Goal: Task Accomplishment & Management: Manage account settings

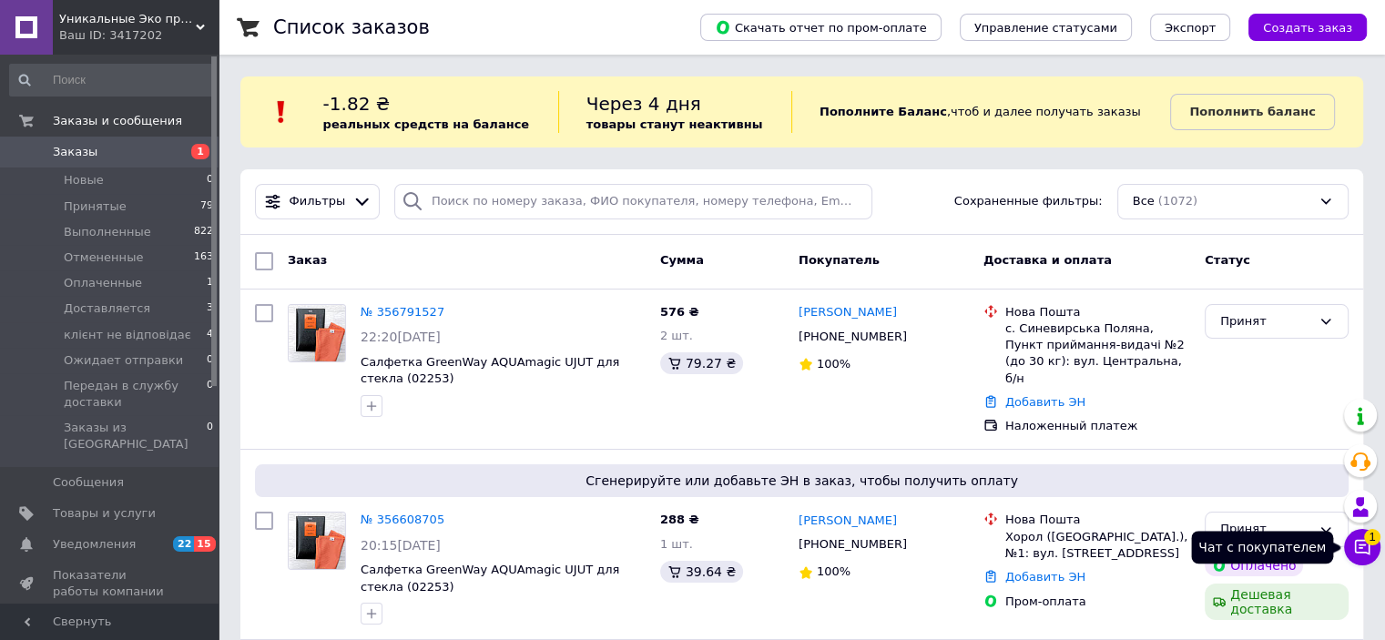
click at [1364, 556] on icon at bounding box center [1362, 547] width 18 height 18
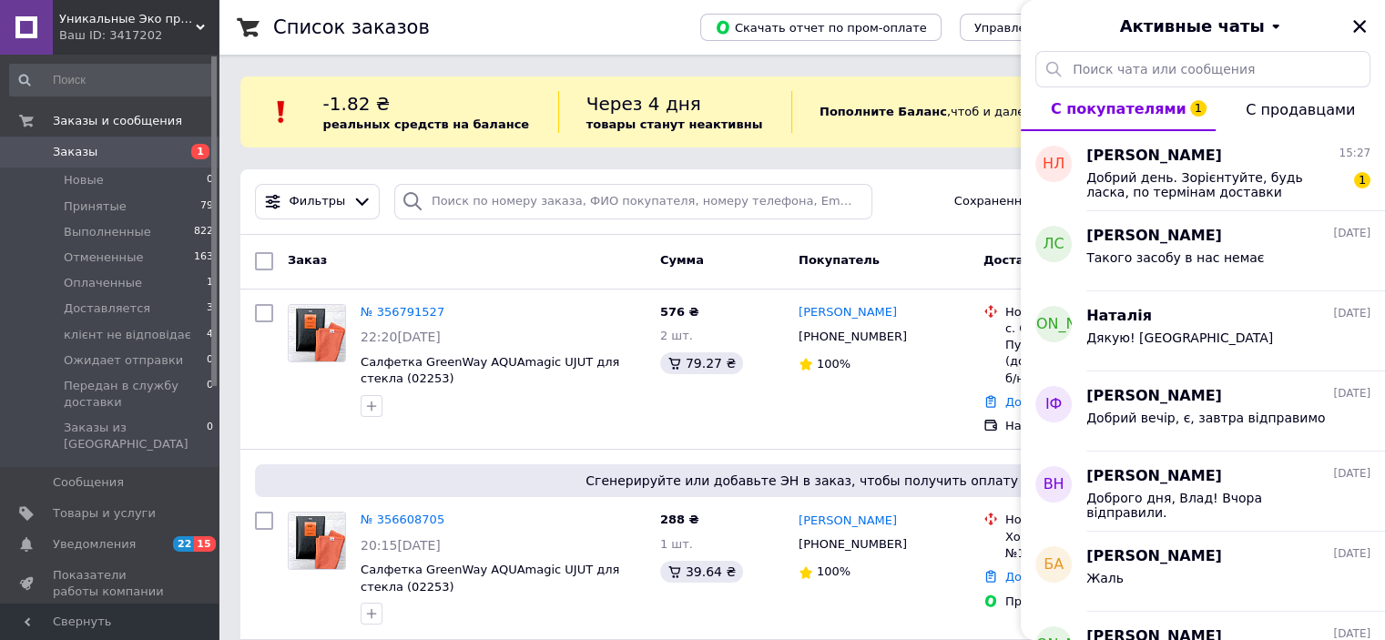
click at [1367, 16] on div at bounding box center [1359, 26] width 22 height 22
click at [1364, 18] on icon "Закрыть" at bounding box center [1359, 26] width 16 height 16
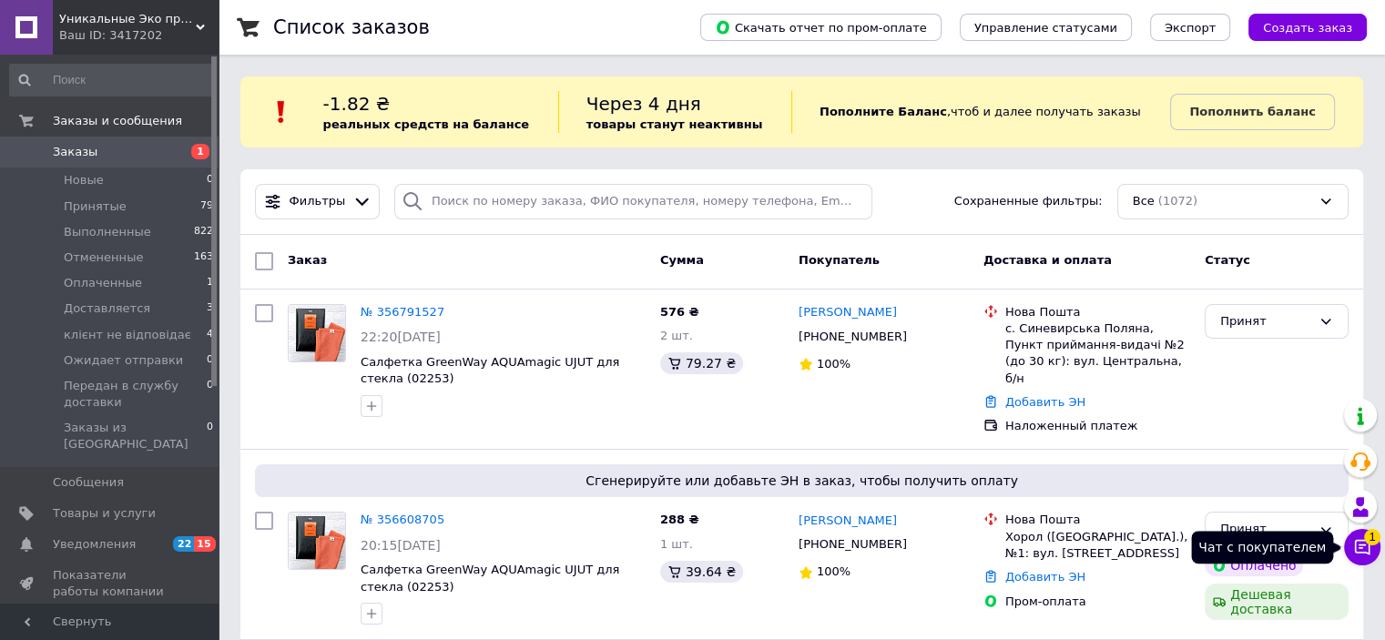
click at [1371, 544] on span "1" at bounding box center [1372, 537] width 16 height 16
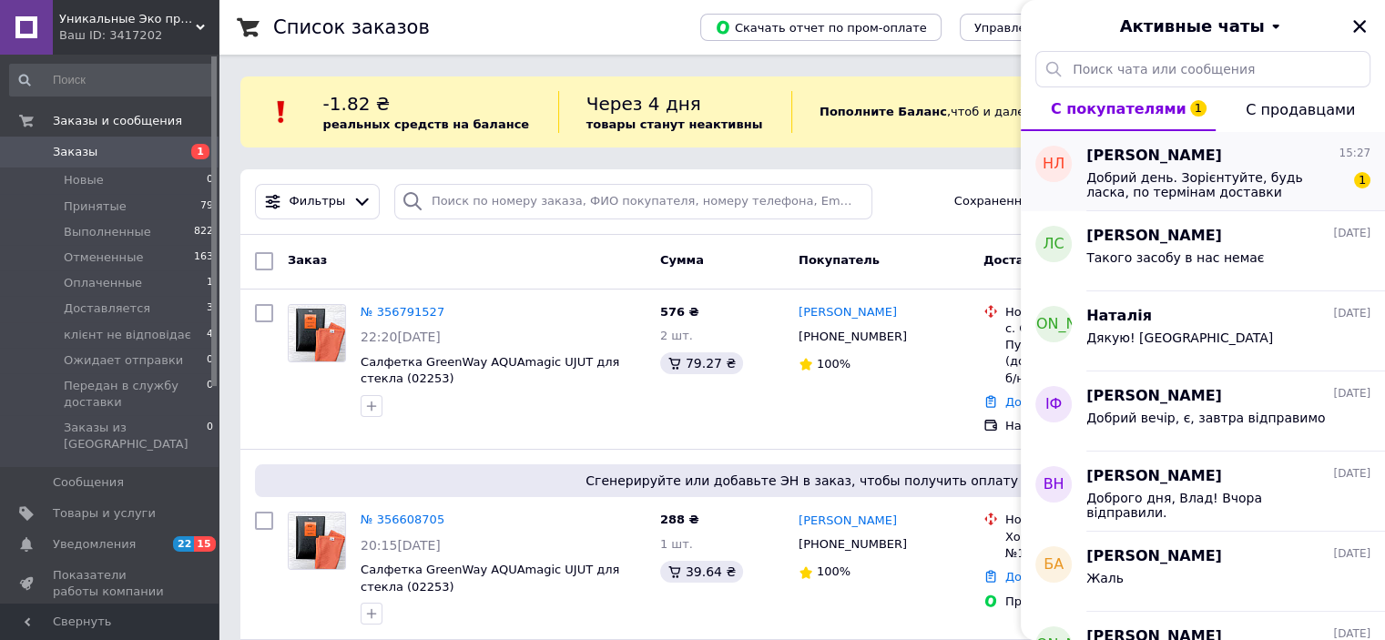
click at [1206, 190] on span "Добрий день. Зорієнтуйте, будь ласка, по термінам доставки замовлення 356608705" at bounding box center [1215, 184] width 259 height 29
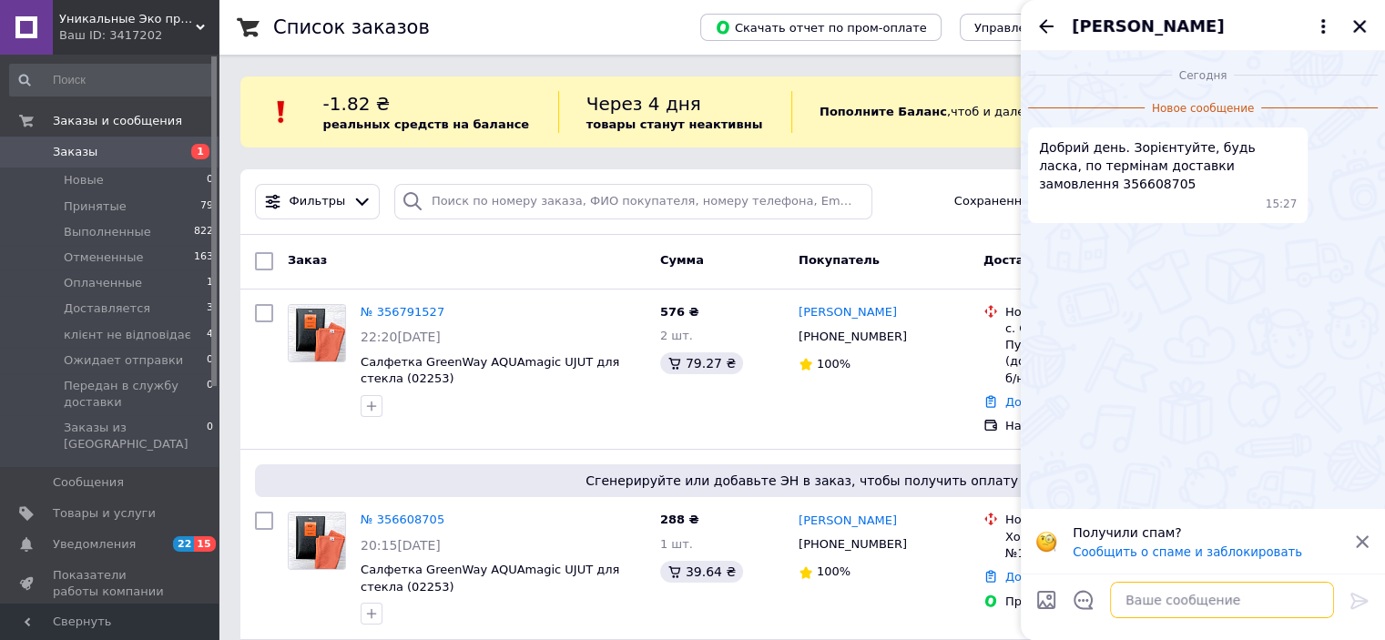
click at [1183, 612] on textarea at bounding box center [1222, 600] width 224 height 36
type textarea "Доброго дня! Сьогодні відправимо"
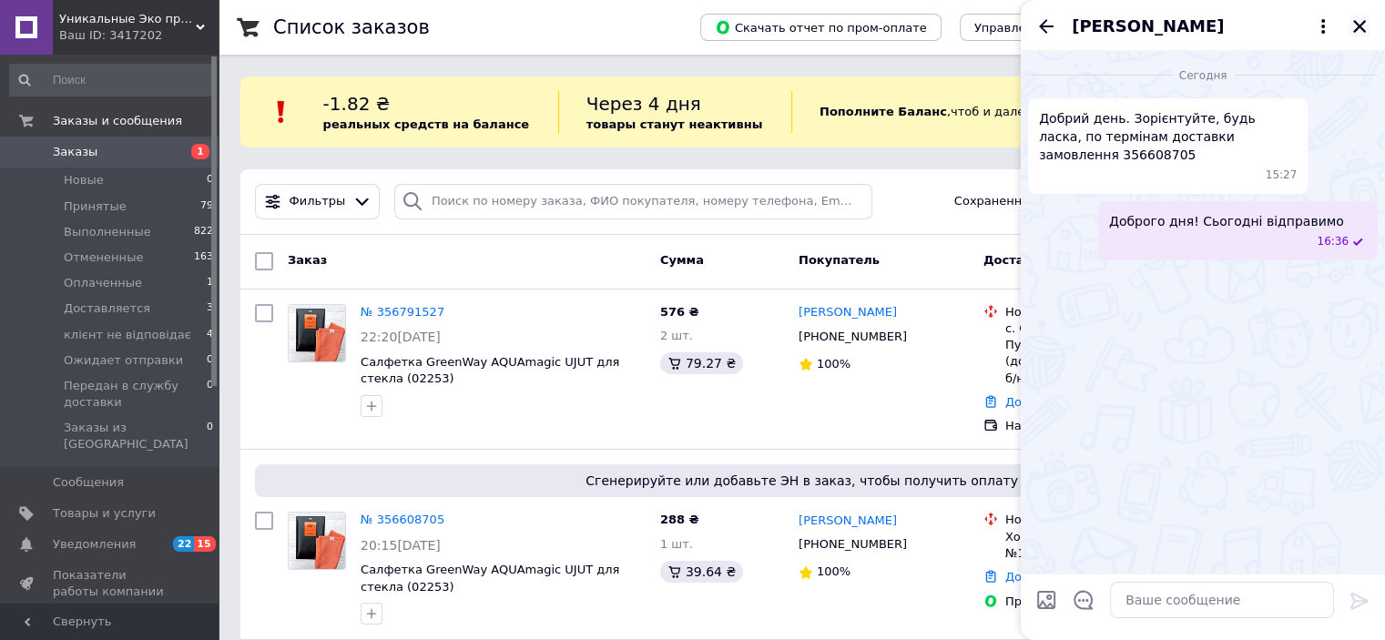
click at [1351, 25] on icon "Закрыть" at bounding box center [1359, 26] width 16 height 16
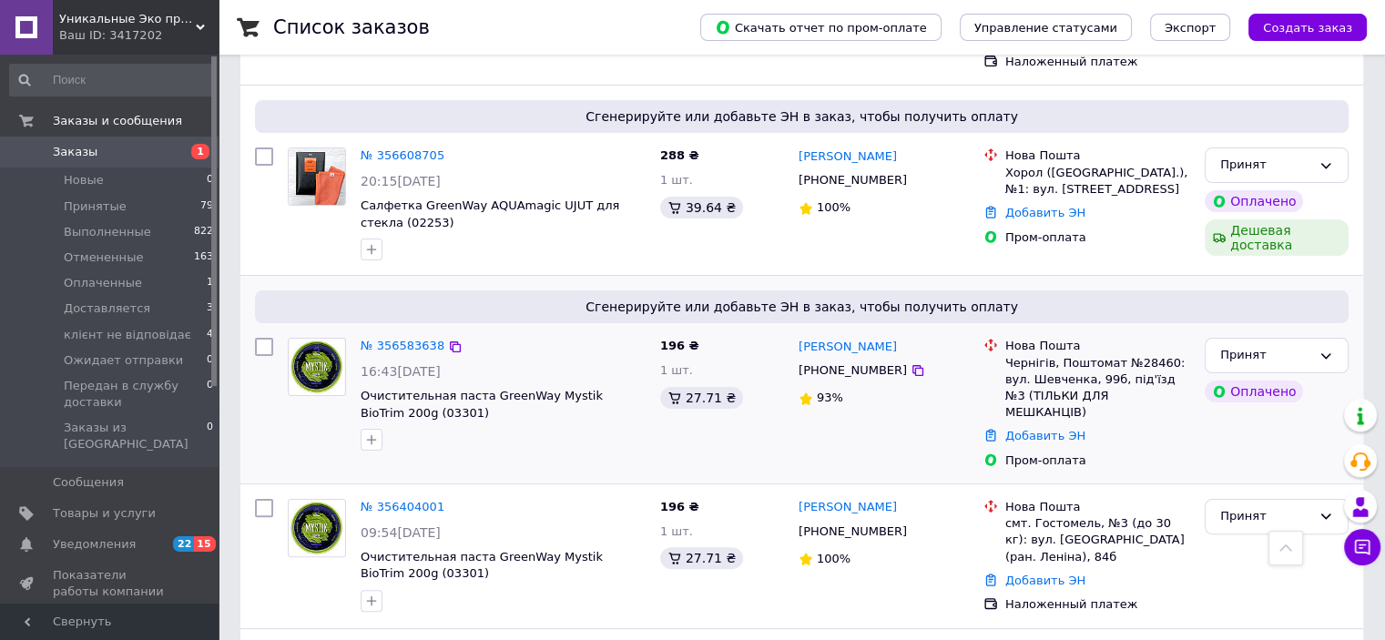
scroll to position [455, 0]
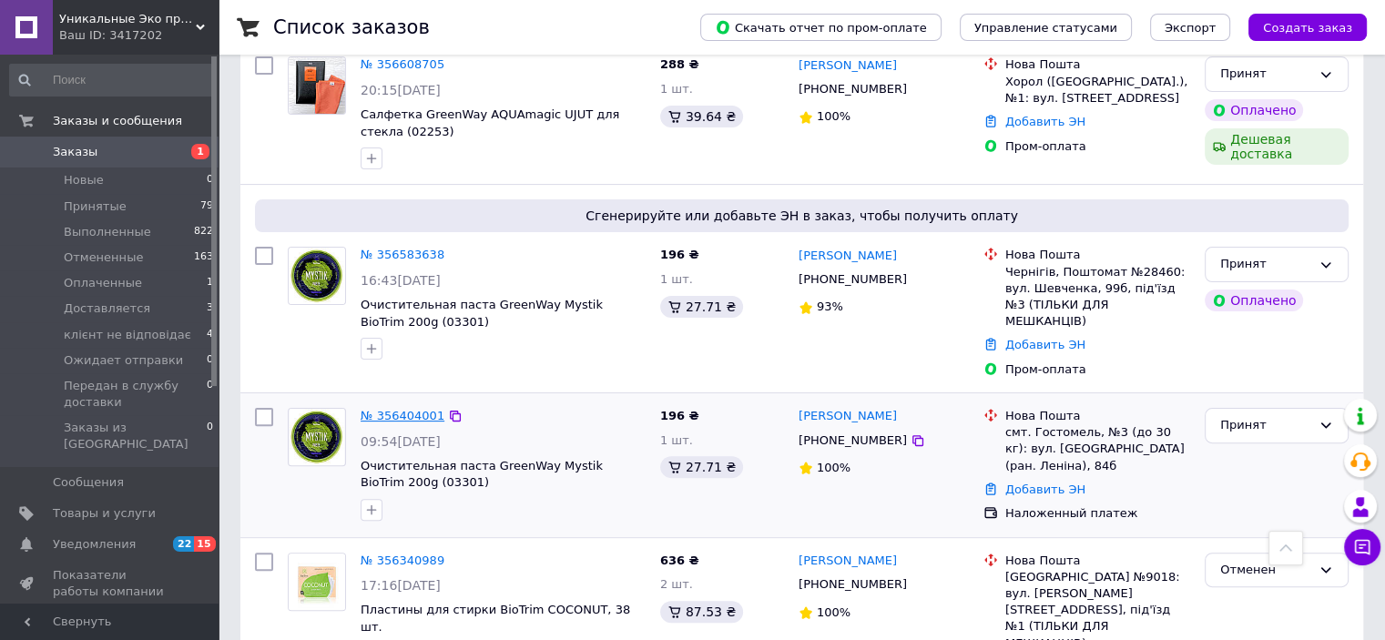
click at [384, 409] on link "№ 356404001" at bounding box center [402, 416] width 84 height 14
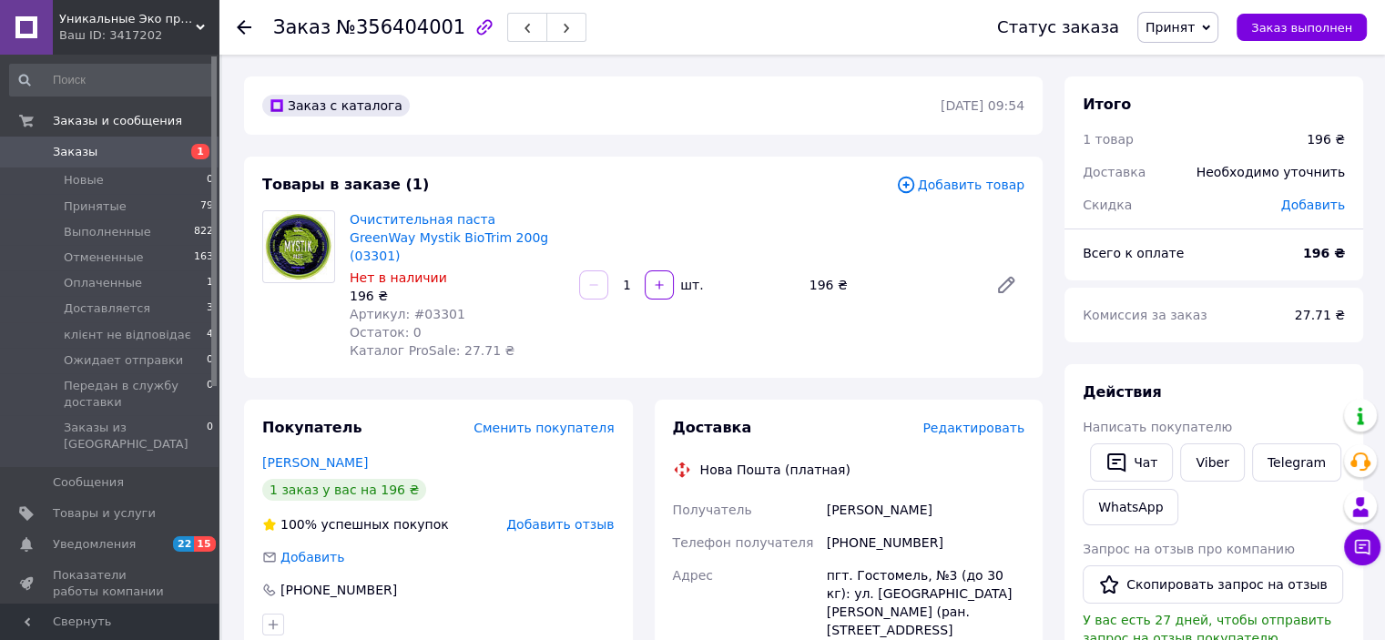
click at [174, 154] on span "1" at bounding box center [193, 152] width 50 height 16
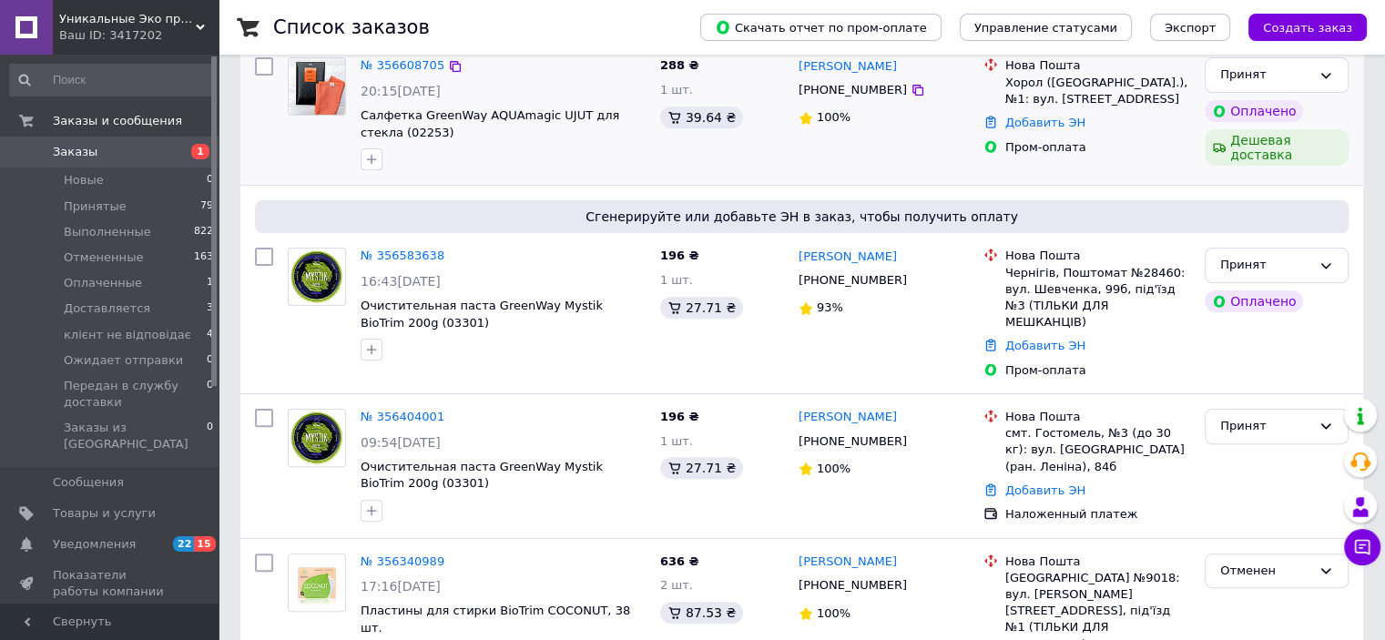
scroll to position [455, 0]
click at [403, 248] on link "№ 356583638" at bounding box center [402, 255] width 84 height 14
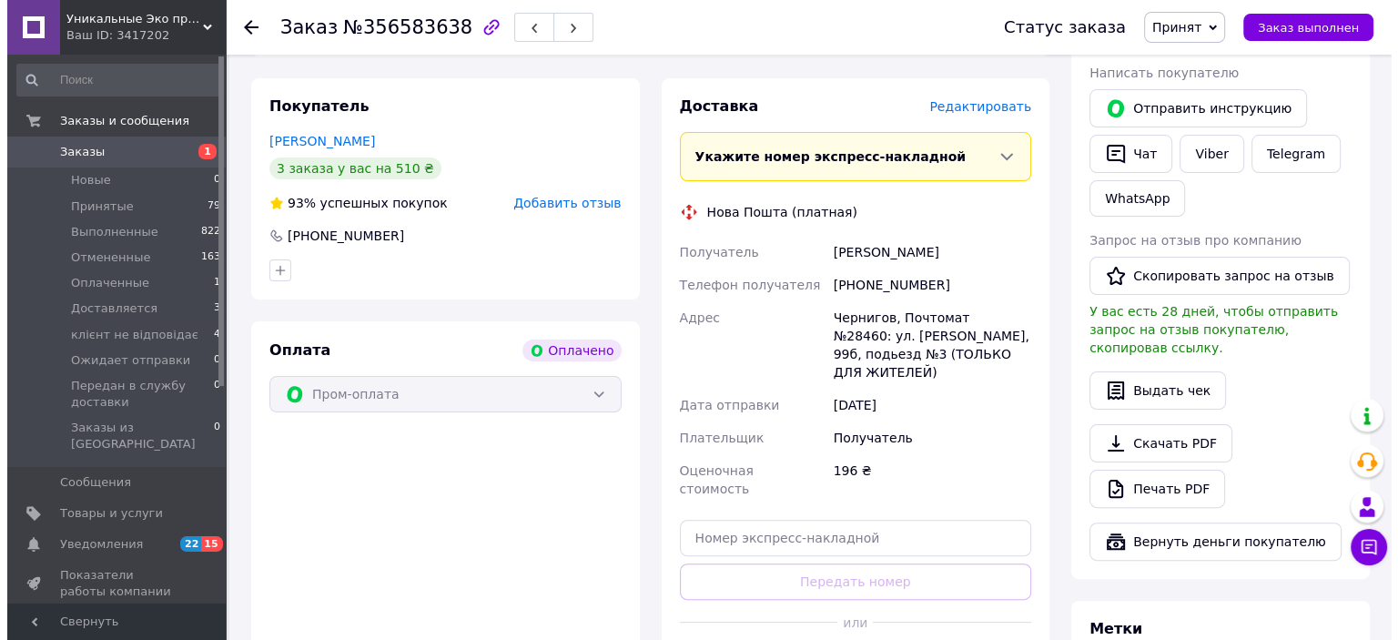
scroll to position [273, 0]
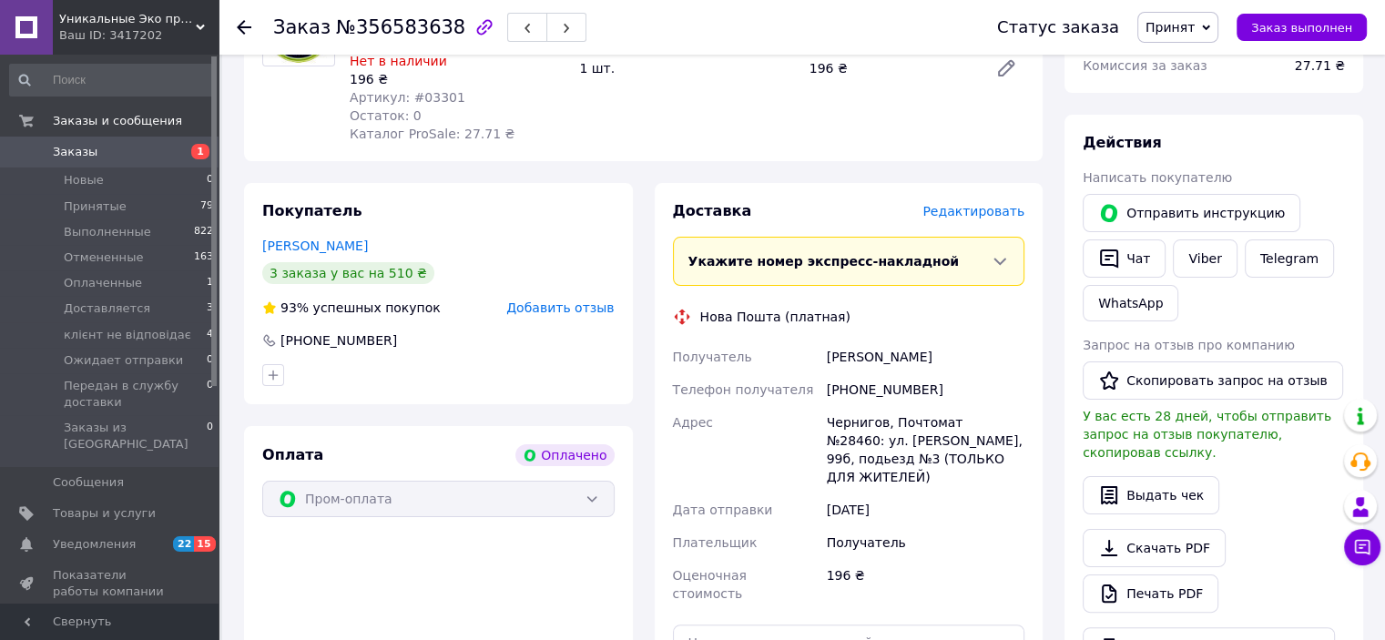
click at [1019, 204] on span "Редактировать" at bounding box center [973, 211] width 102 height 15
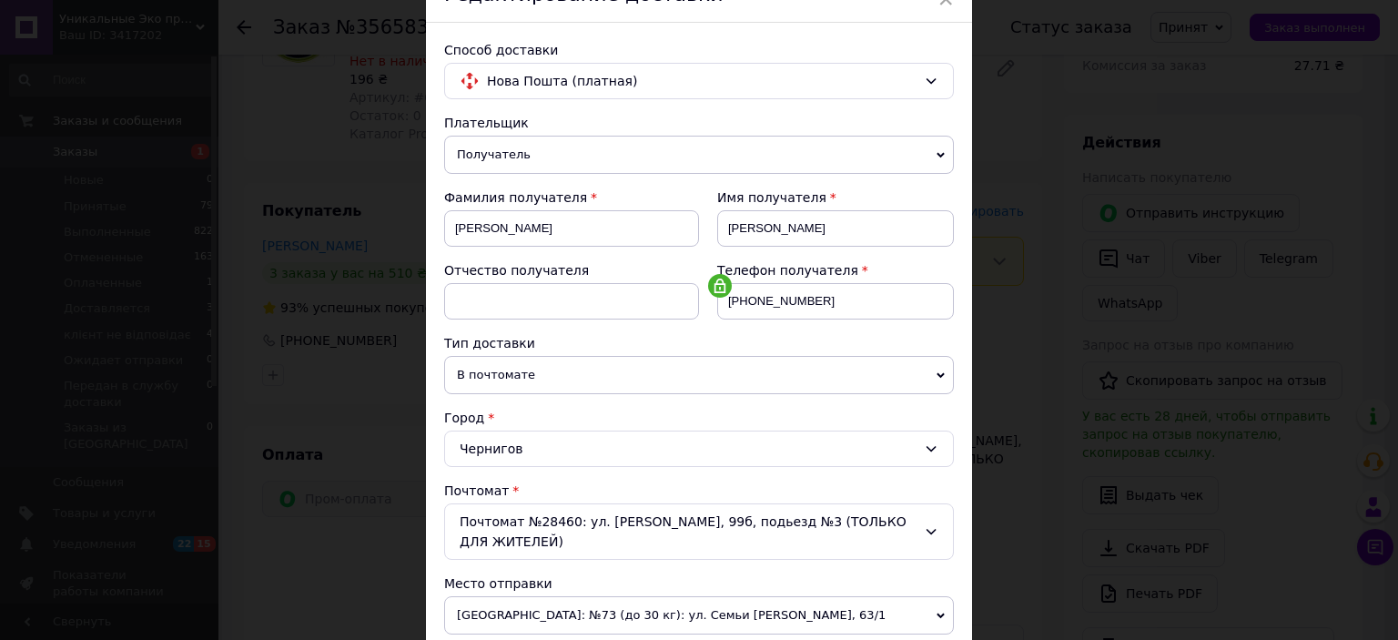
scroll to position [182, 0]
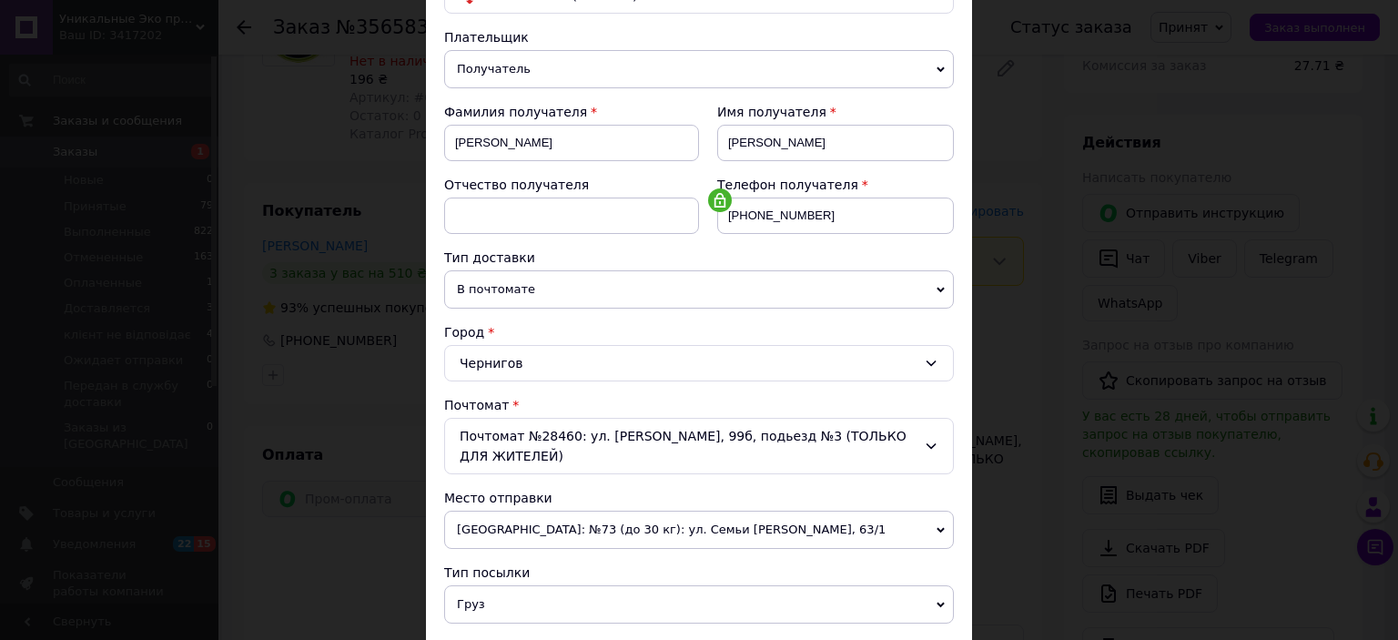
click at [573, 511] on span "[GEOGRAPHIC_DATA]: №73 (до 30 кг): ул. Семьи [PERSON_NAME], 63/1" at bounding box center [699, 530] width 510 height 38
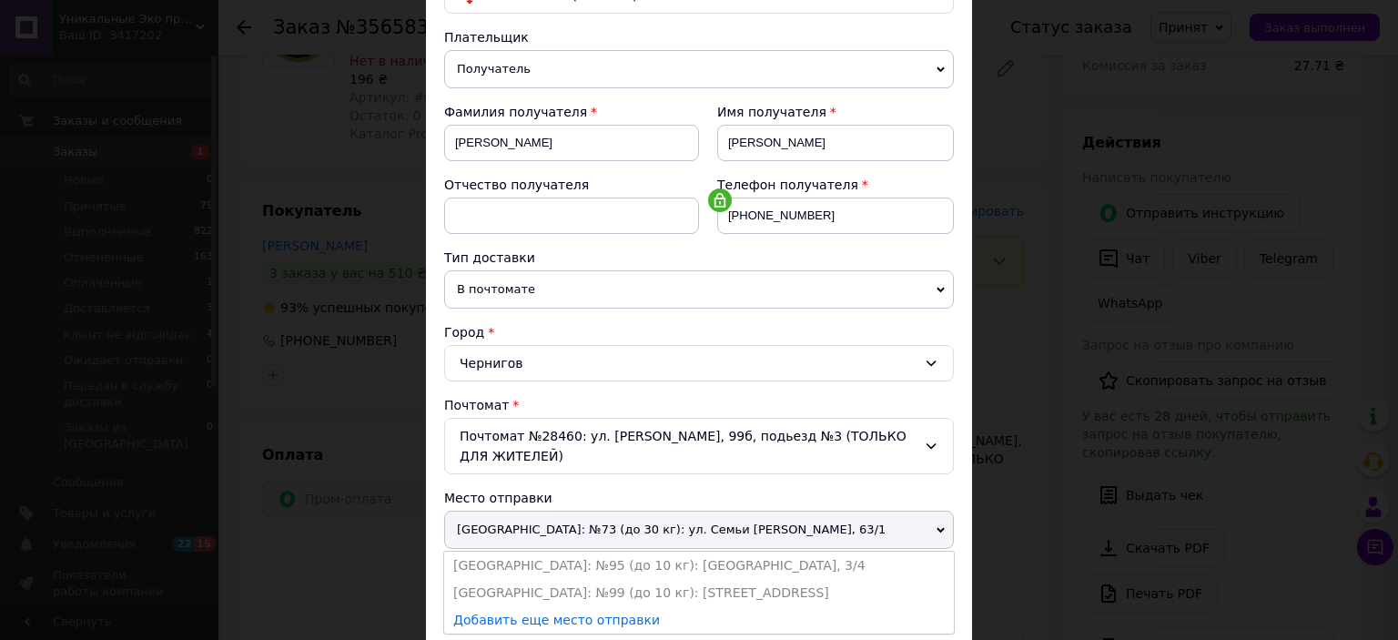
click at [583, 552] on li "[GEOGRAPHIC_DATA]: №95 (до 10 кг): [GEOGRAPHIC_DATA], 3/4" at bounding box center [699, 565] width 510 height 27
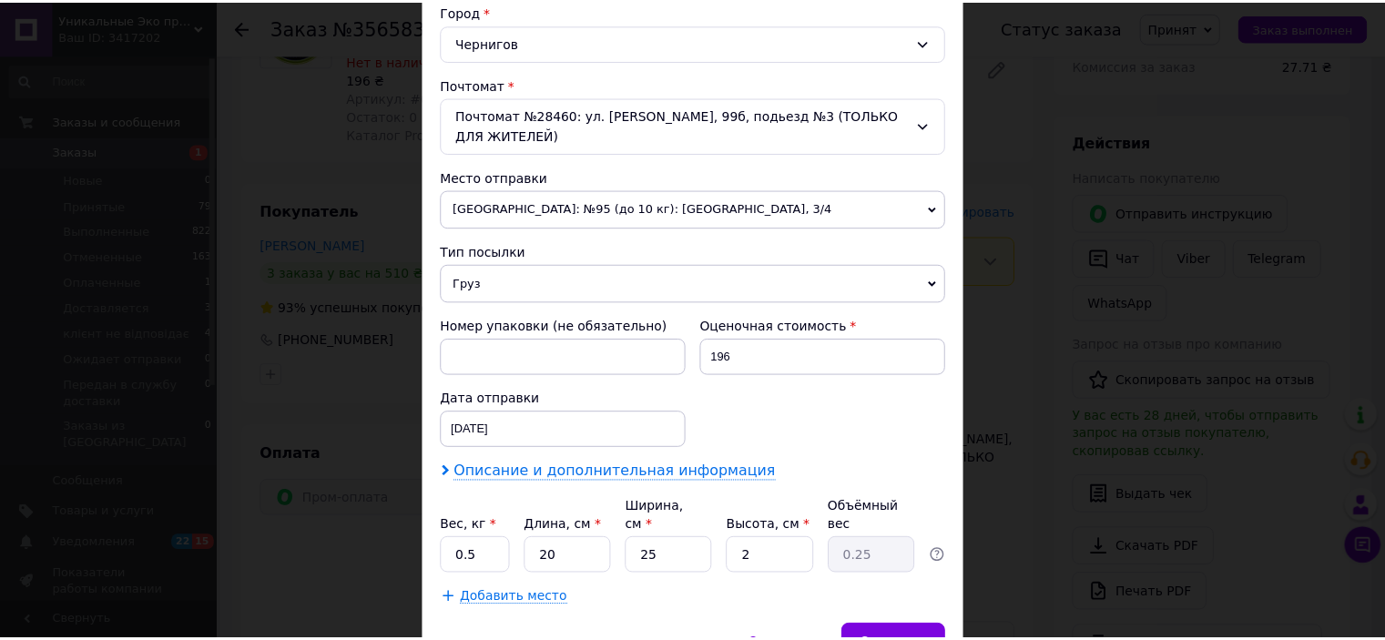
scroll to position [546, 0]
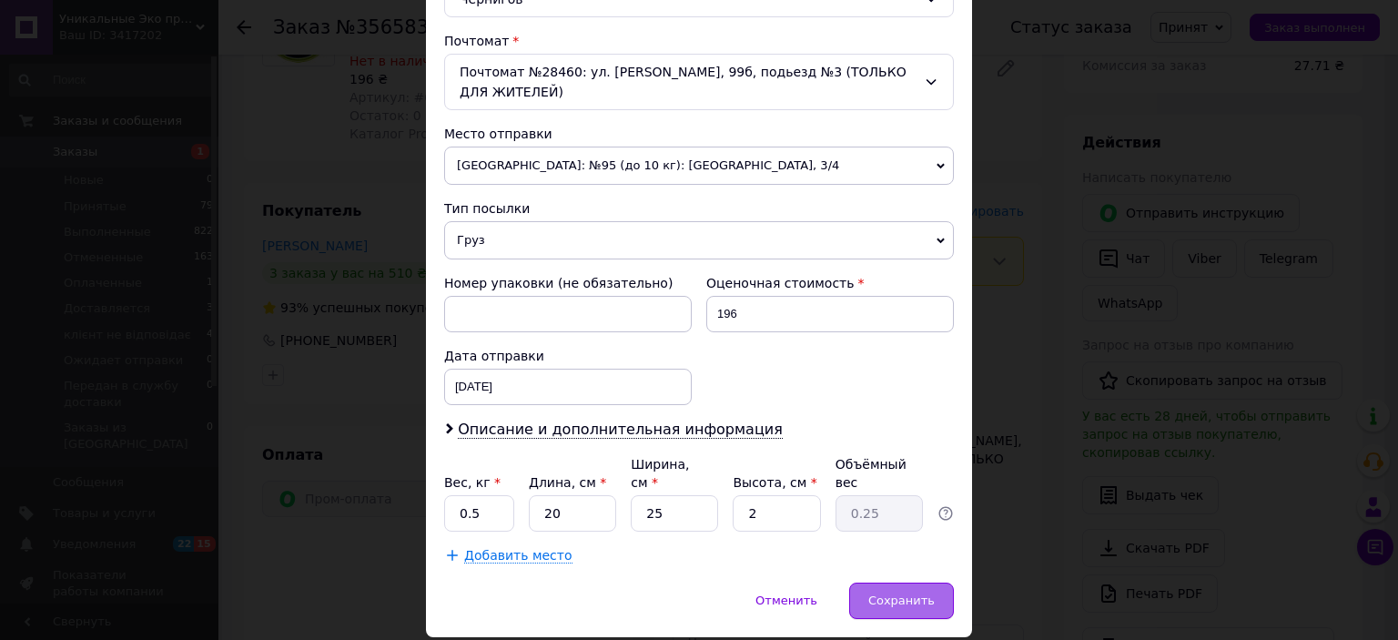
click at [911, 593] on span "Сохранить" at bounding box center [901, 600] width 66 height 14
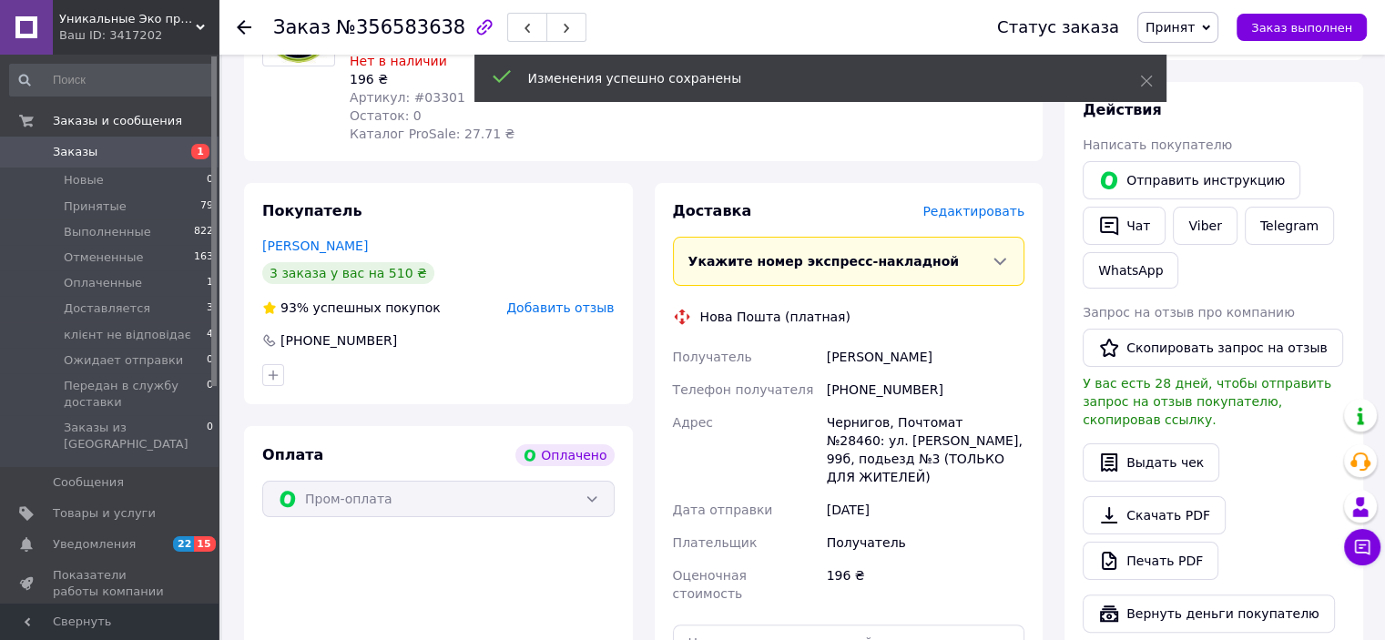
scroll to position [455, 0]
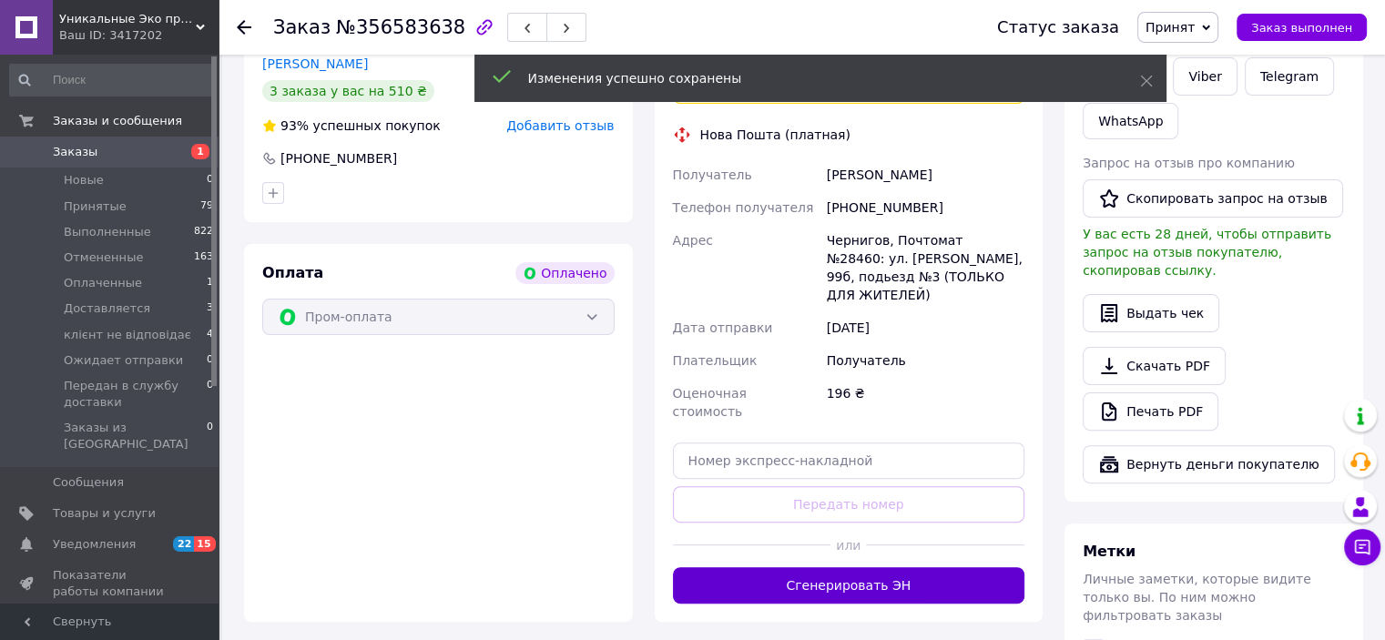
click at [903, 567] on button "Сгенерировать ЭН" at bounding box center [849, 585] width 352 height 36
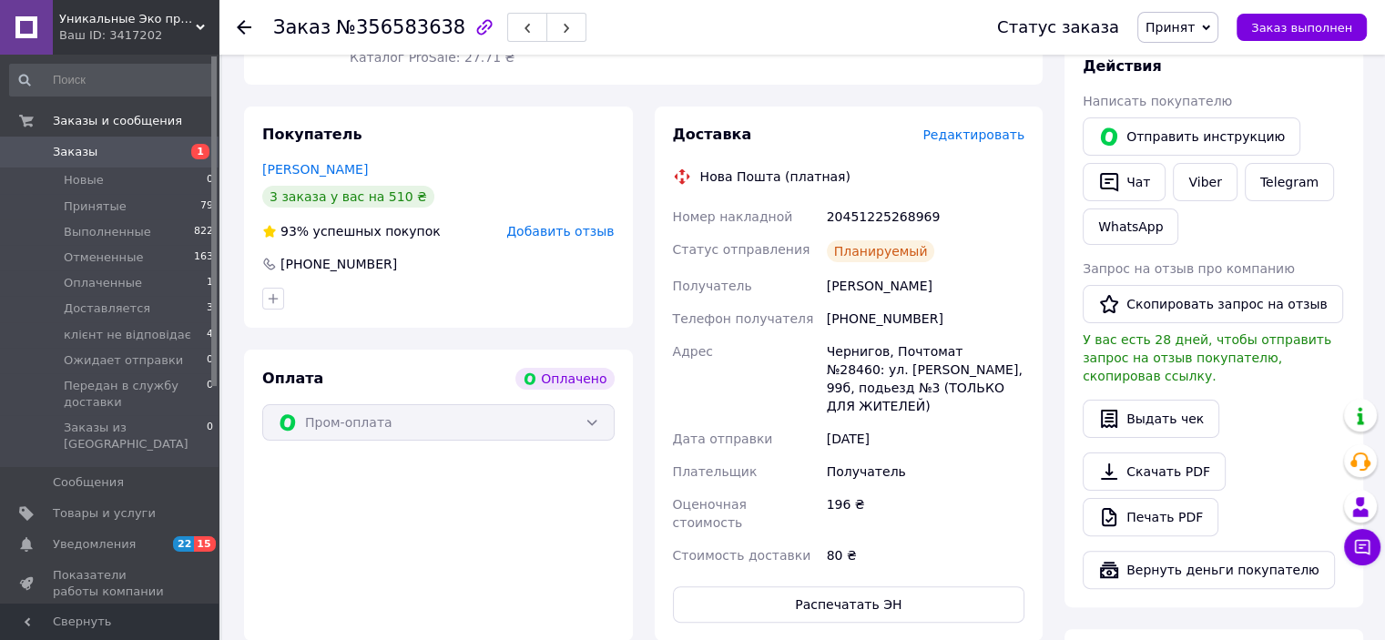
scroll to position [273, 0]
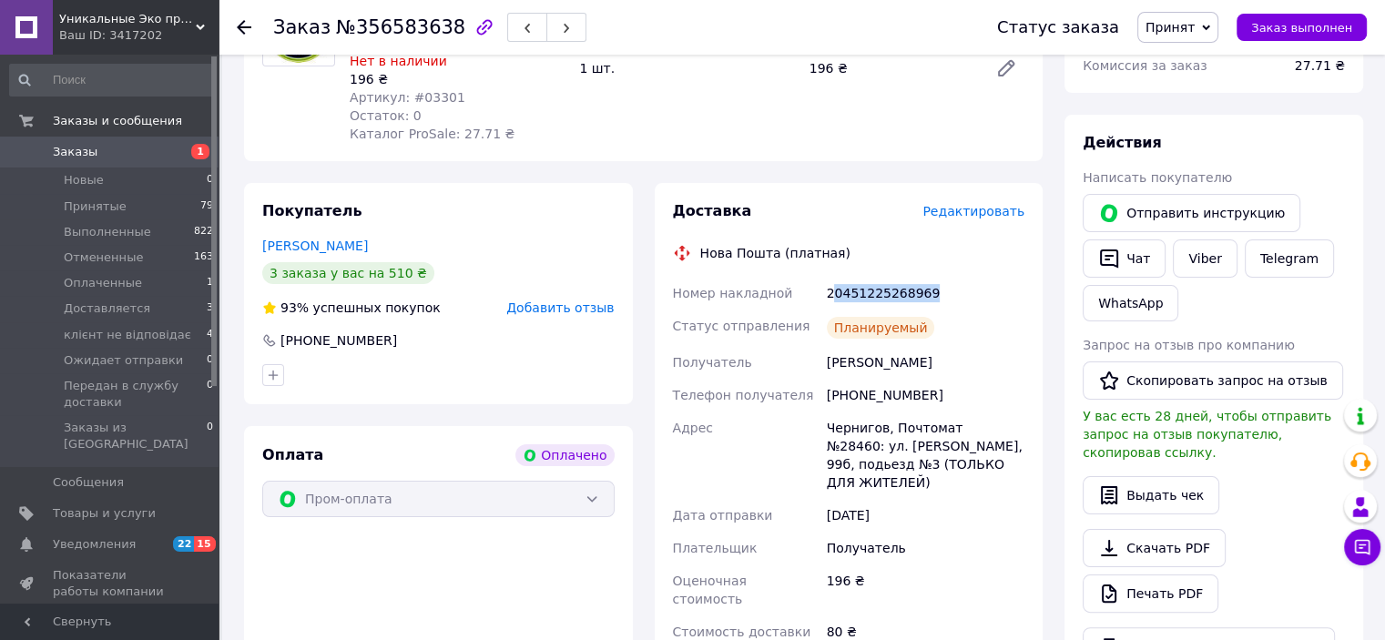
drag, startPoint x: 830, startPoint y: 277, endPoint x: 897, endPoint y: 294, distance: 68.7
click at [921, 279] on div "20451225268969" at bounding box center [925, 293] width 205 height 33
click at [896, 309] on div "Планируемый" at bounding box center [925, 327] width 205 height 36
drag, startPoint x: 827, startPoint y: 280, endPoint x: 925, endPoint y: 273, distance: 98.6
click at [936, 279] on div "20451225268969" at bounding box center [925, 293] width 205 height 33
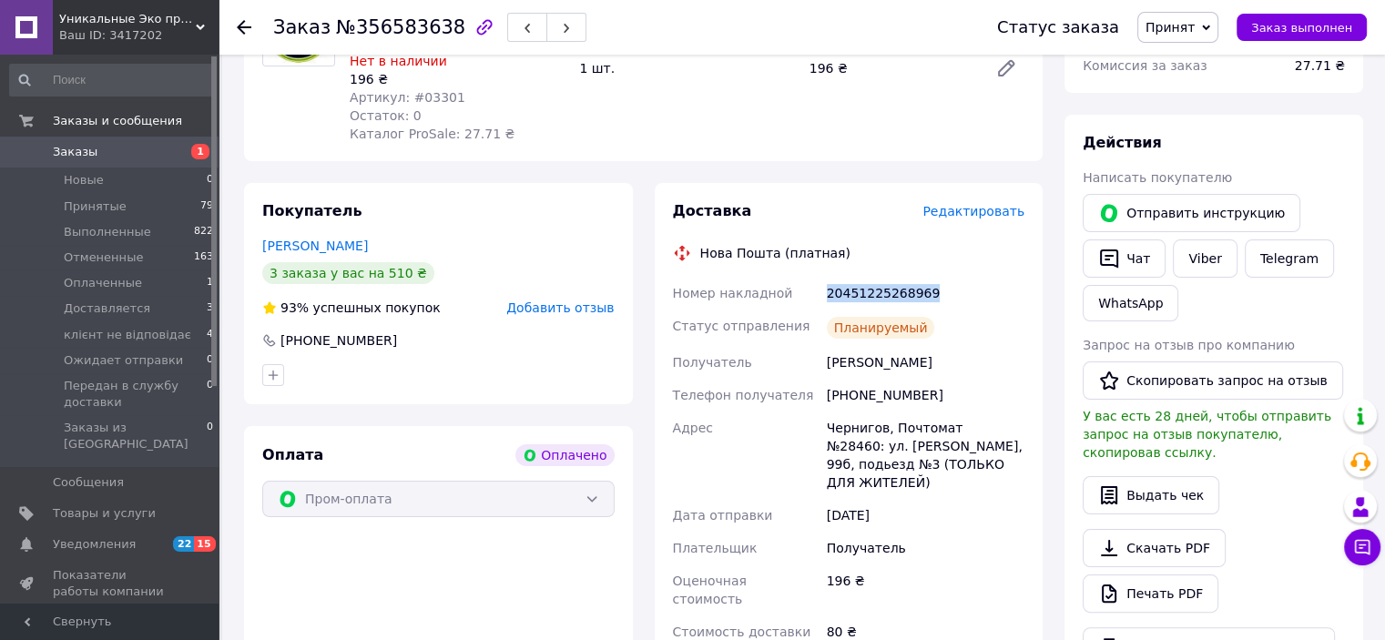
copy div "20451225268969"
click at [927, 346] on div "[PERSON_NAME]" at bounding box center [925, 362] width 205 height 33
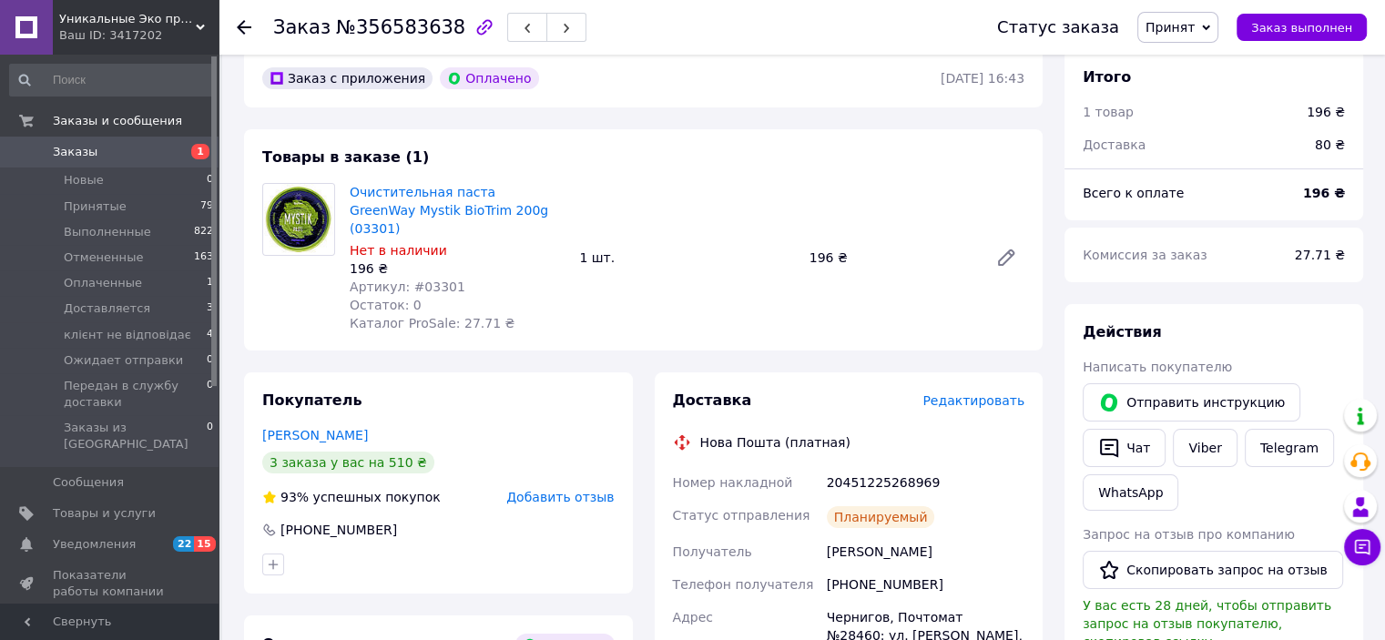
scroll to position [0, 0]
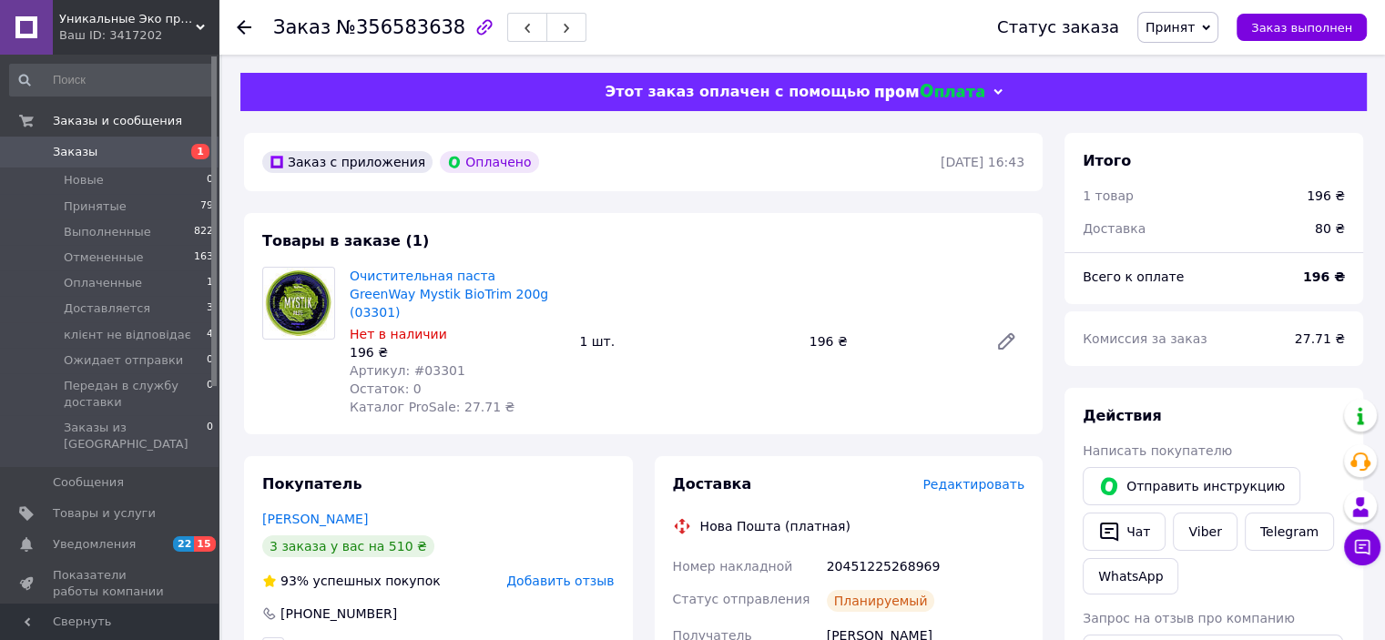
click at [151, 163] on link "Заказы 1" at bounding box center [112, 152] width 224 height 31
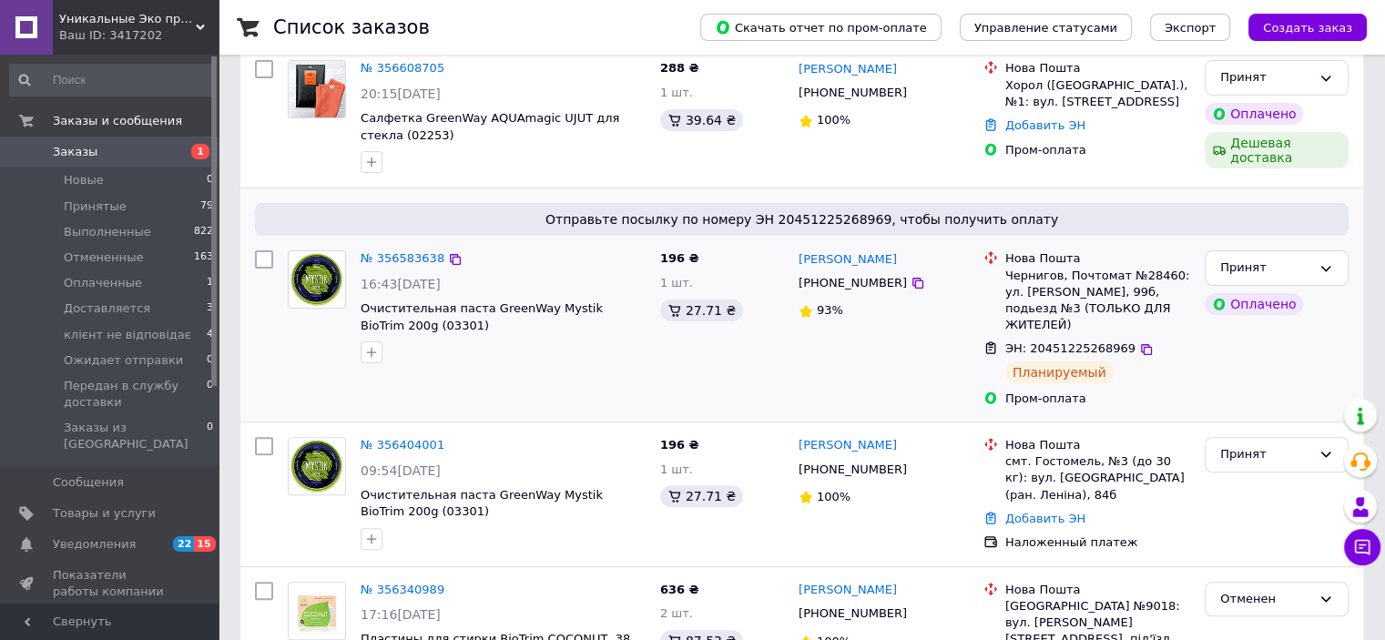
scroll to position [455, 0]
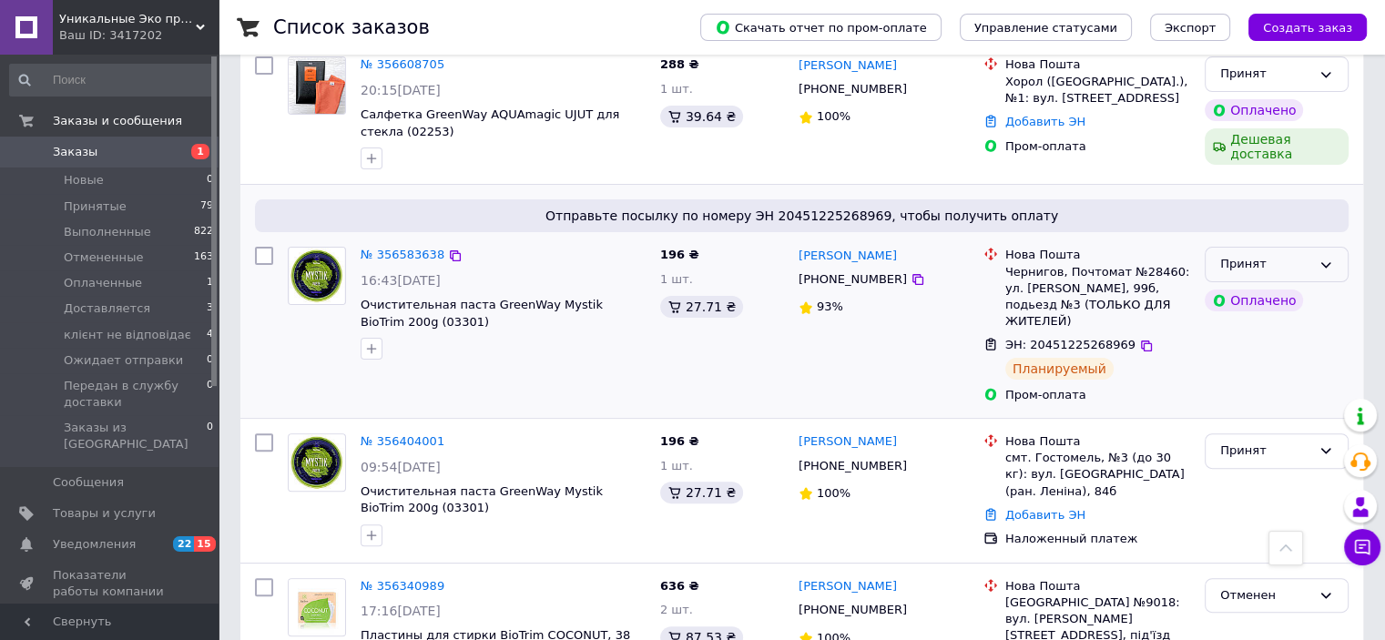
click at [1285, 255] on div "Принят" at bounding box center [1265, 264] width 91 height 19
click at [1274, 386] on li "Доставляется" at bounding box center [1276, 403] width 142 height 34
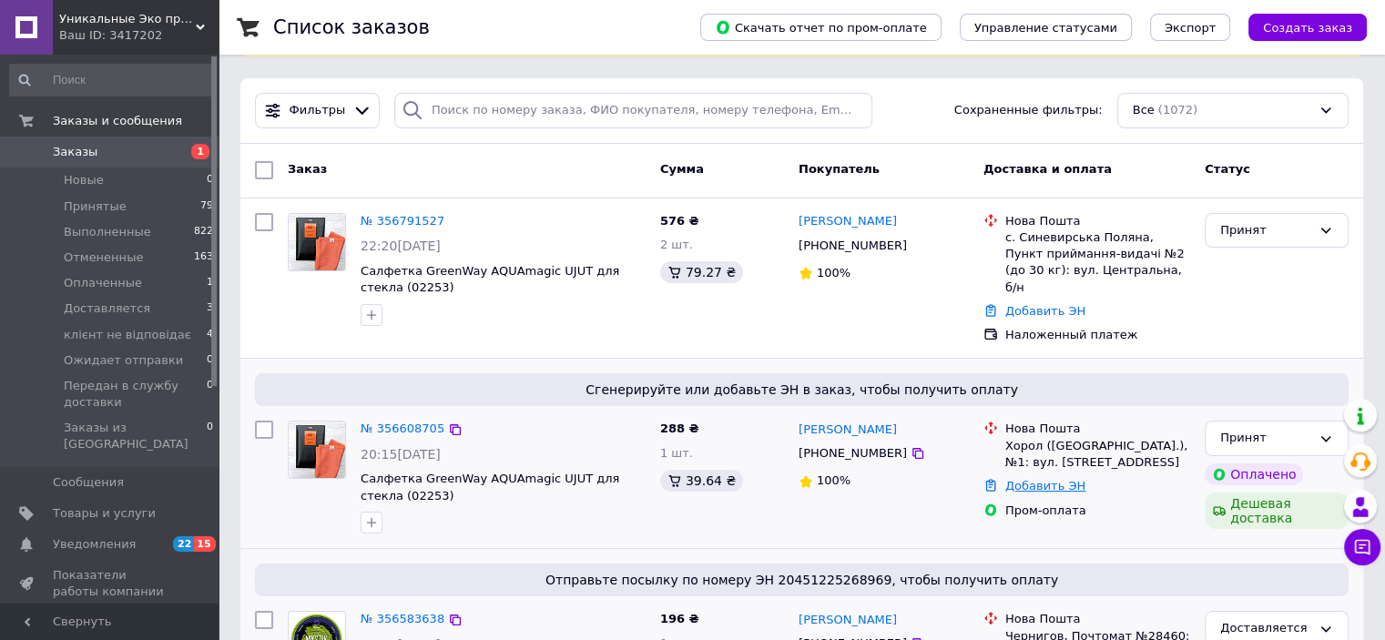
scroll to position [91, 0]
click at [912, 245] on icon at bounding box center [917, 245] width 11 height 11
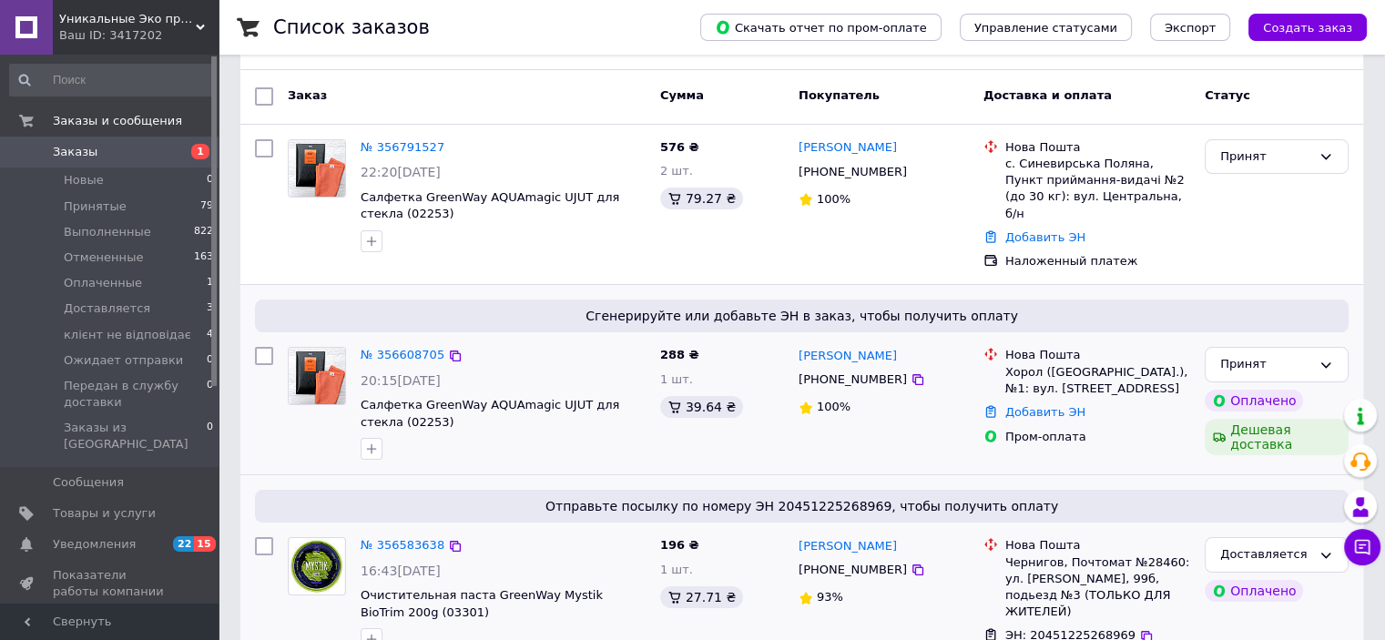
scroll to position [273, 0]
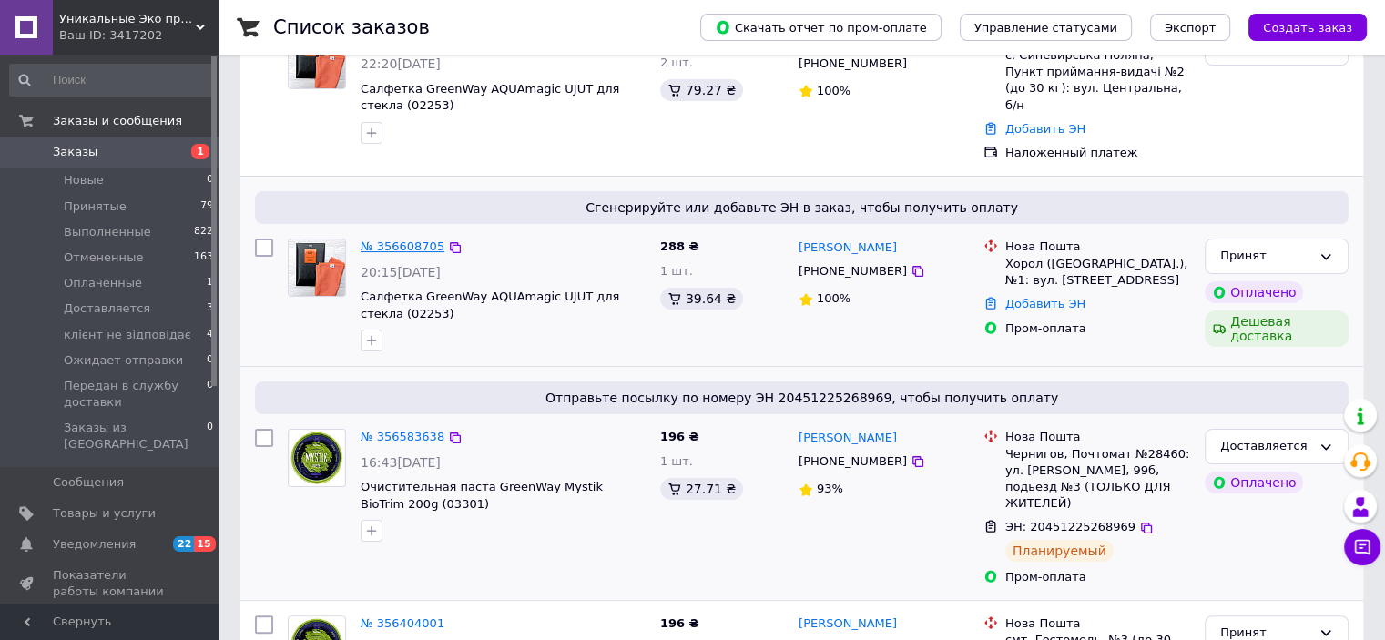
click at [397, 239] on link "№ 356608705" at bounding box center [402, 246] width 84 height 14
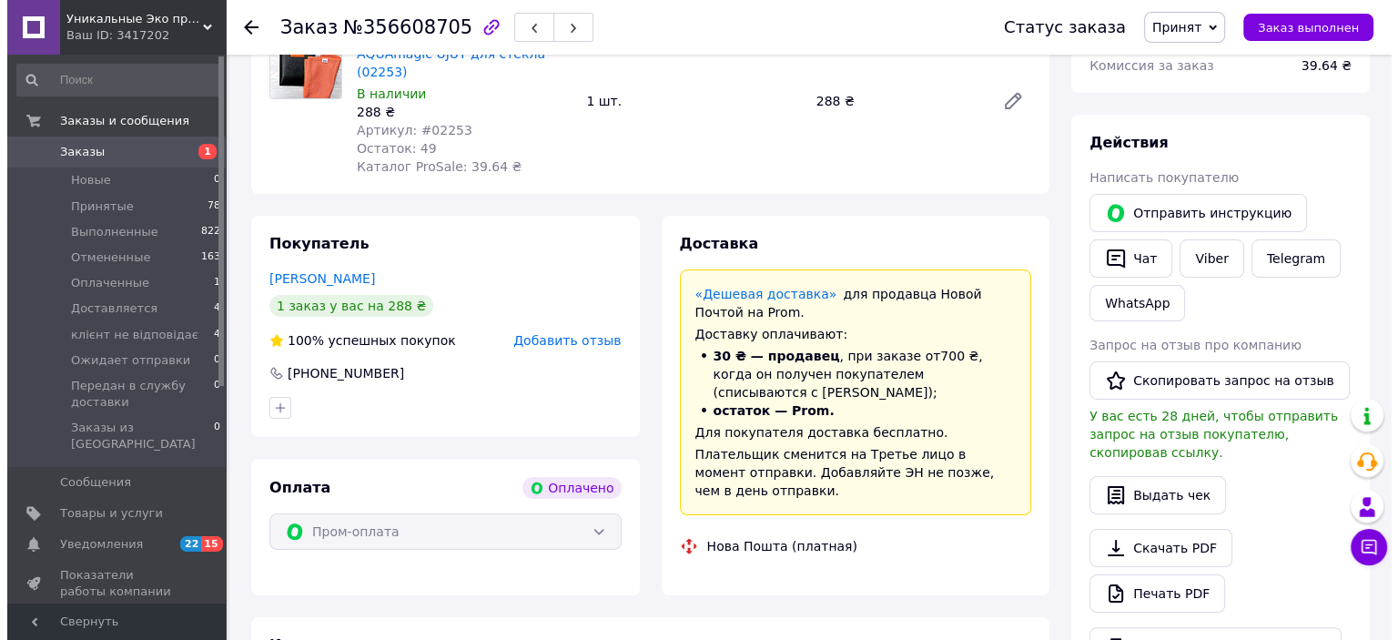
scroll to position [273, 0]
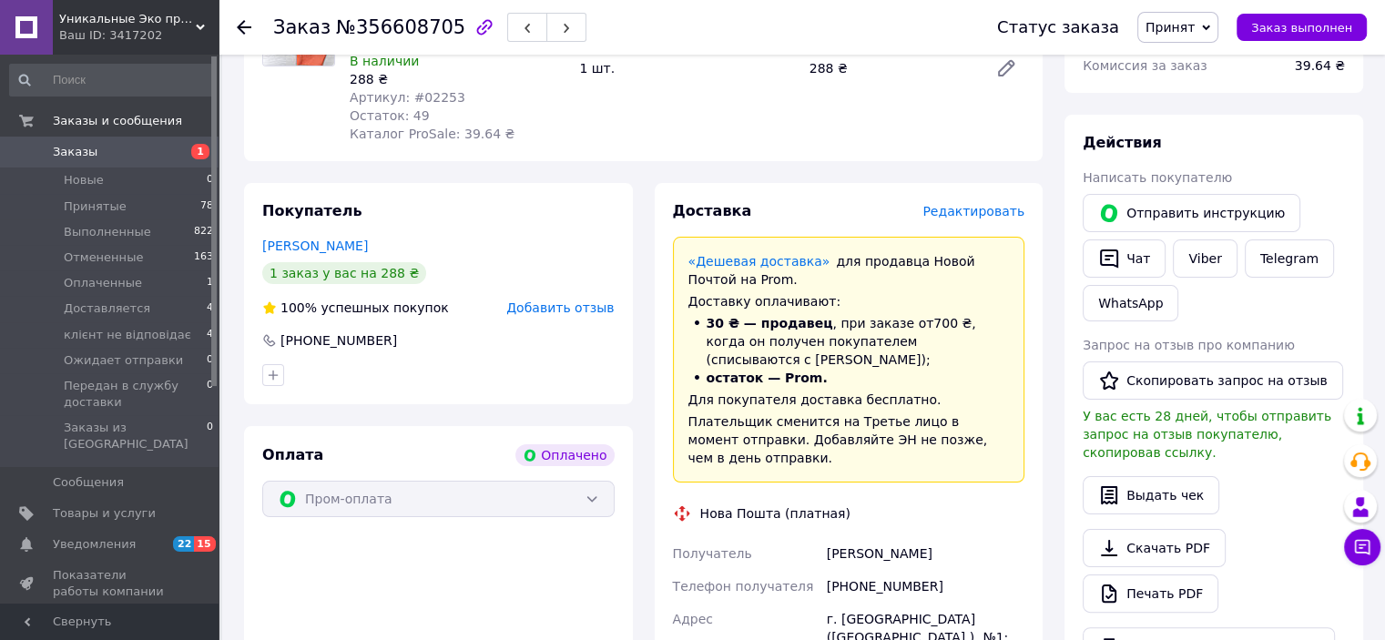
click at [1012, 205] on div "Доставка Редактировать" at bounding box center [849, 211] width 352 height 21
click at [1010, 204] on span "Редактировать" at bounding box center [973, 211] width 102 height 15
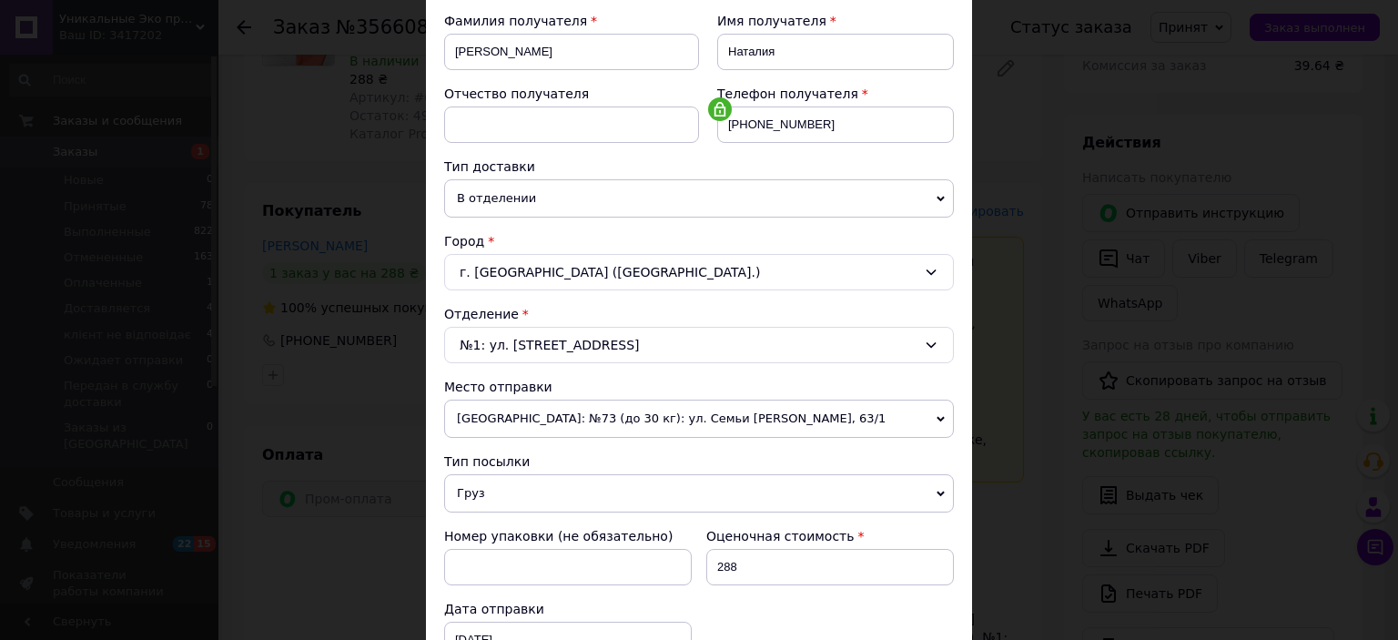
click at [703, 419] on span "[GEOGRAPHIC_DATA]: №73 (до 30 кг): ул. Семьи [PERSON_NAME], 63/1" at bounding box center [699, 419] width 510 height 38
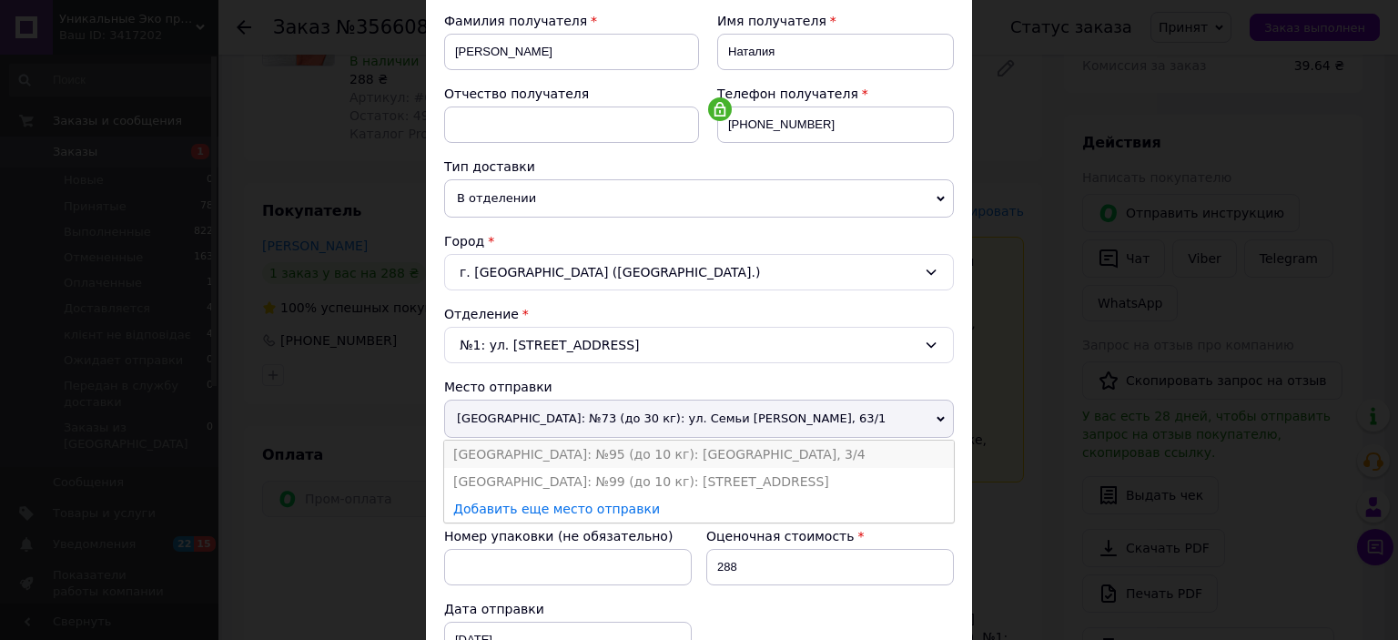
click at [704, 451] on li "[GEOGRAPHIC_DATA]: №95 (до 10 кг): [GEOGRAPHIC_DATA], 3/4" at bounding box center [699, 454] width 510 height 27
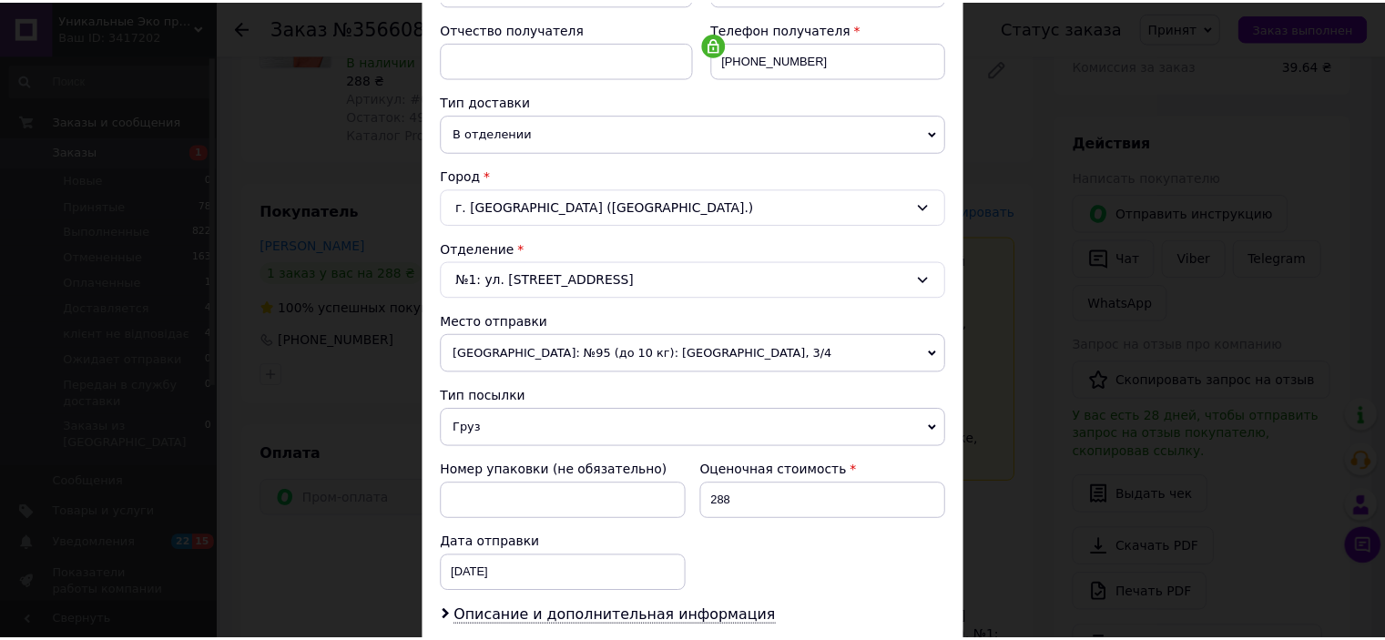
scroll to position [546, 0]
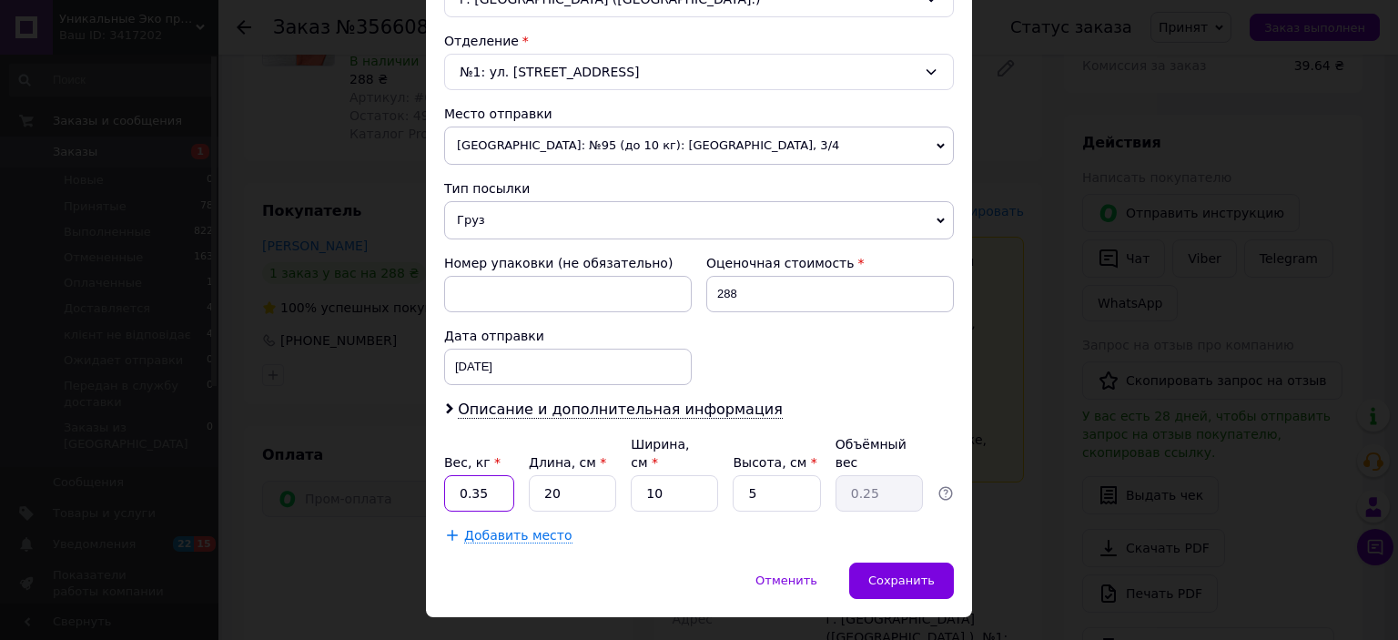
click at [481, 475] on input "0.35" at bounding box center [479, 493] width 70 height 36
click at [474, 475] on input "0.35" at bounding box center [479, 493] width 70 height 36
type input "0.5"
click at [745, 476] on input "5" at bounding box center [776, 493] width 87 height 36
type input "3"
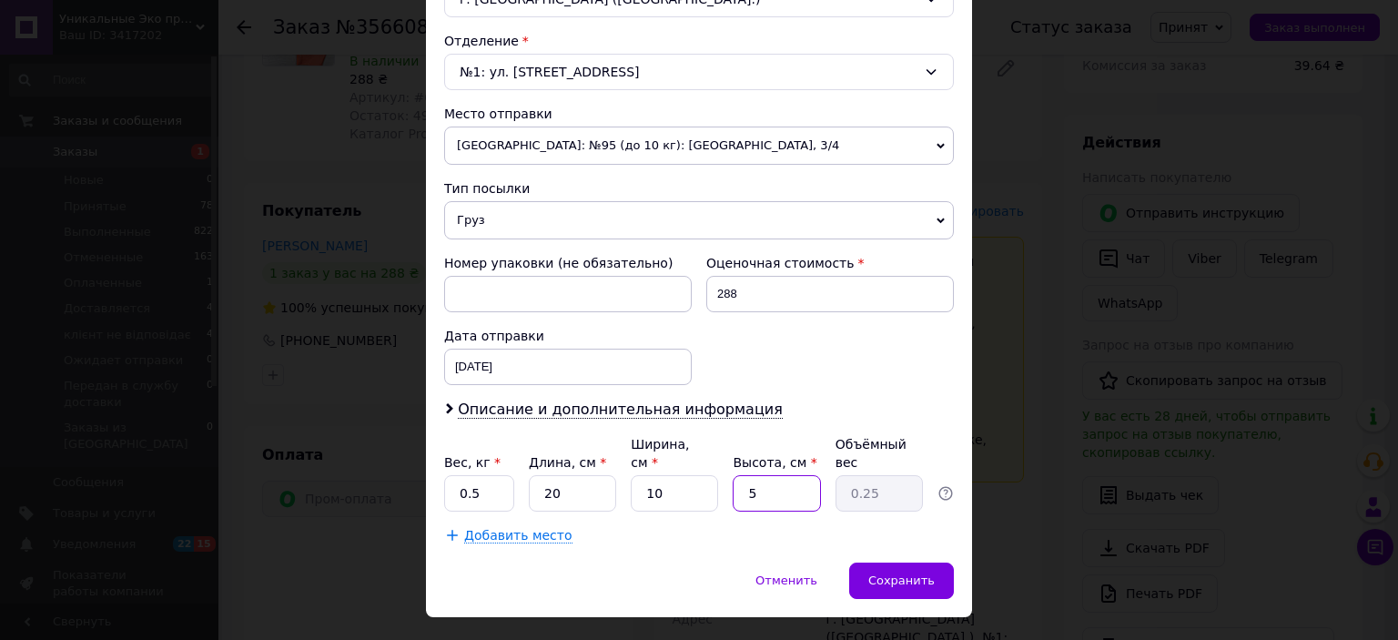
type input "0.15"
type input "3"
drag, startPoint x: 736, startPoint y: 512, endPoint x: 748, endPoint y: 520, distance: 13.9
click at [735, 526] on div "Добавить место" at bounding box center [699, 535] width 510 height 18
click at [907, 573] on span "Сохранить" at bounding box center [901, 580] width 66 height 14
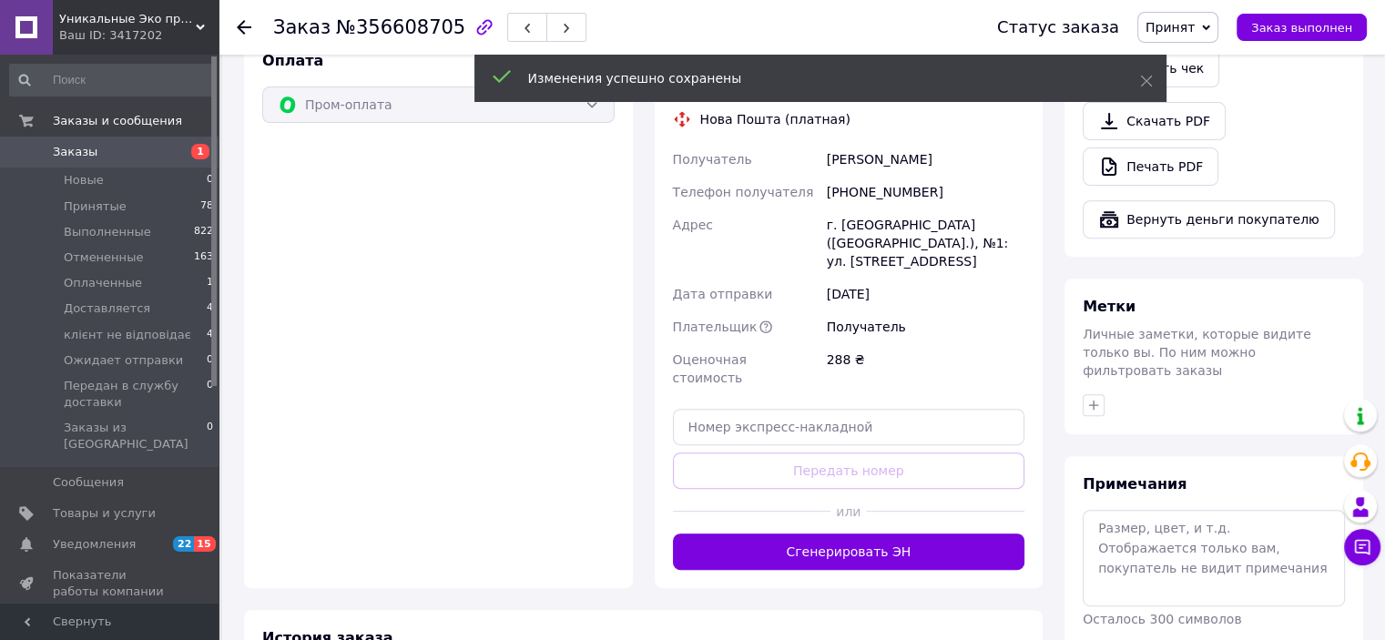
scroll to position [819, 0]
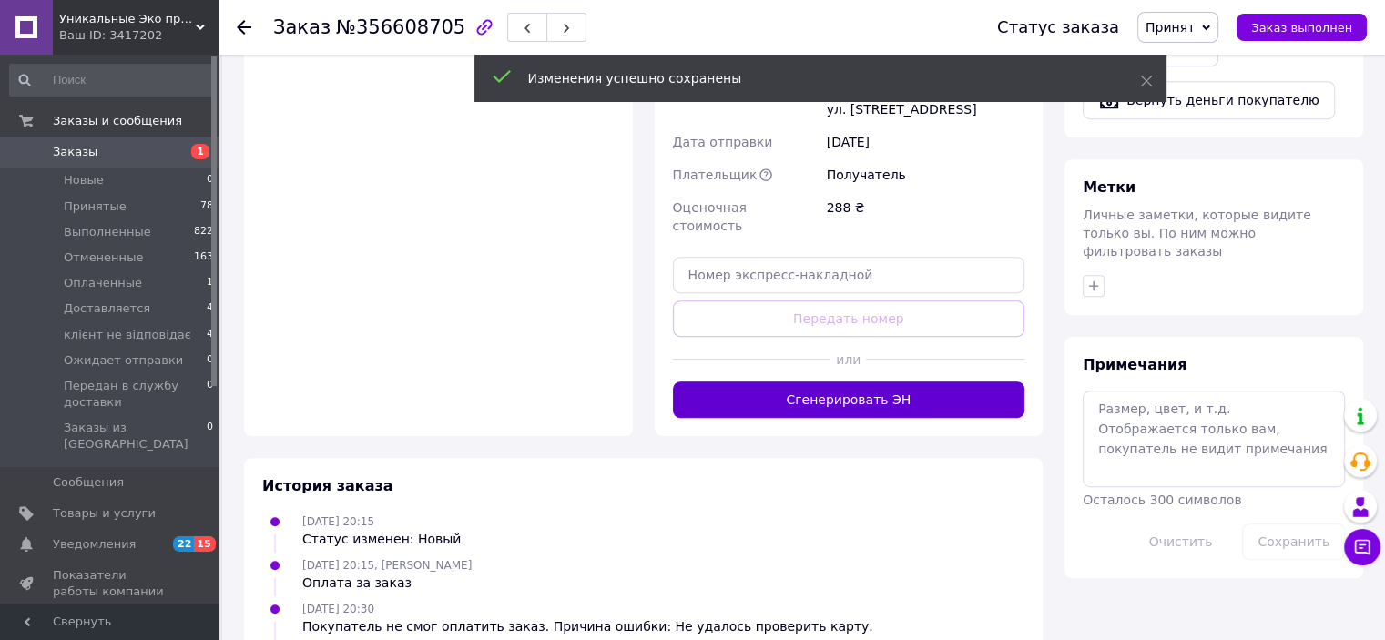
click at [837, 381] on button "Сгенерировать ЭН" at bounding box center [849, 399] width 352 height 36
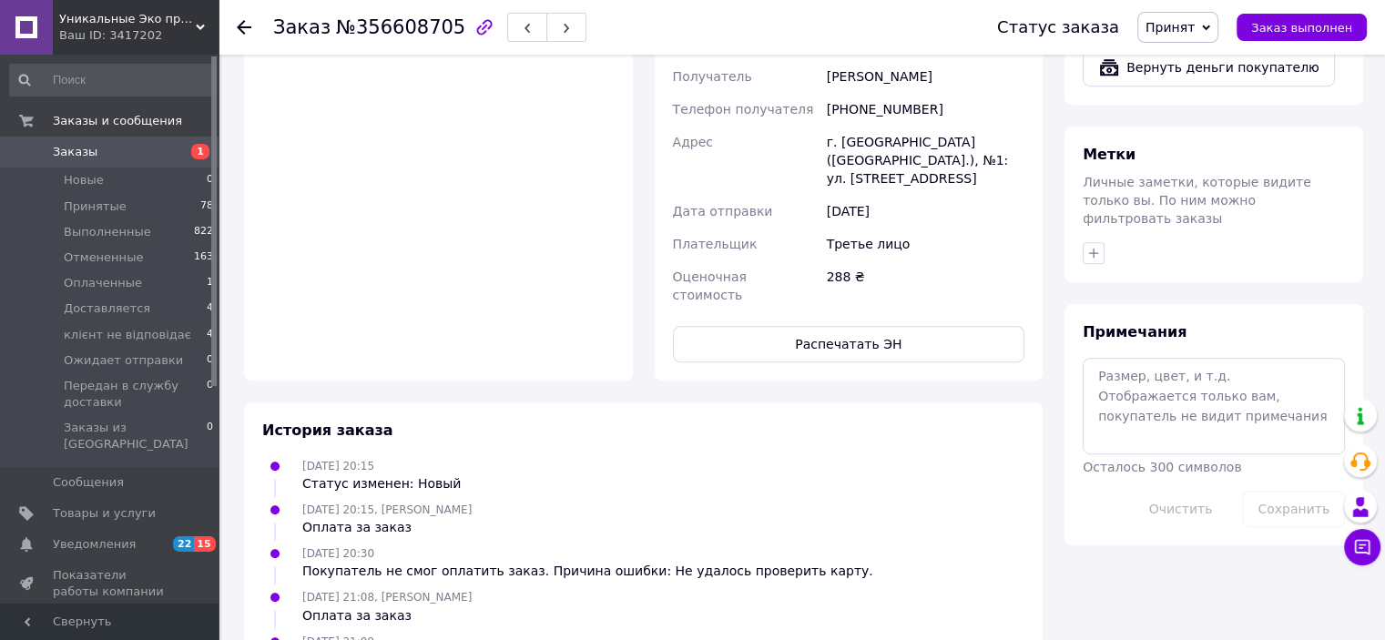
scroll to position [455, 0]
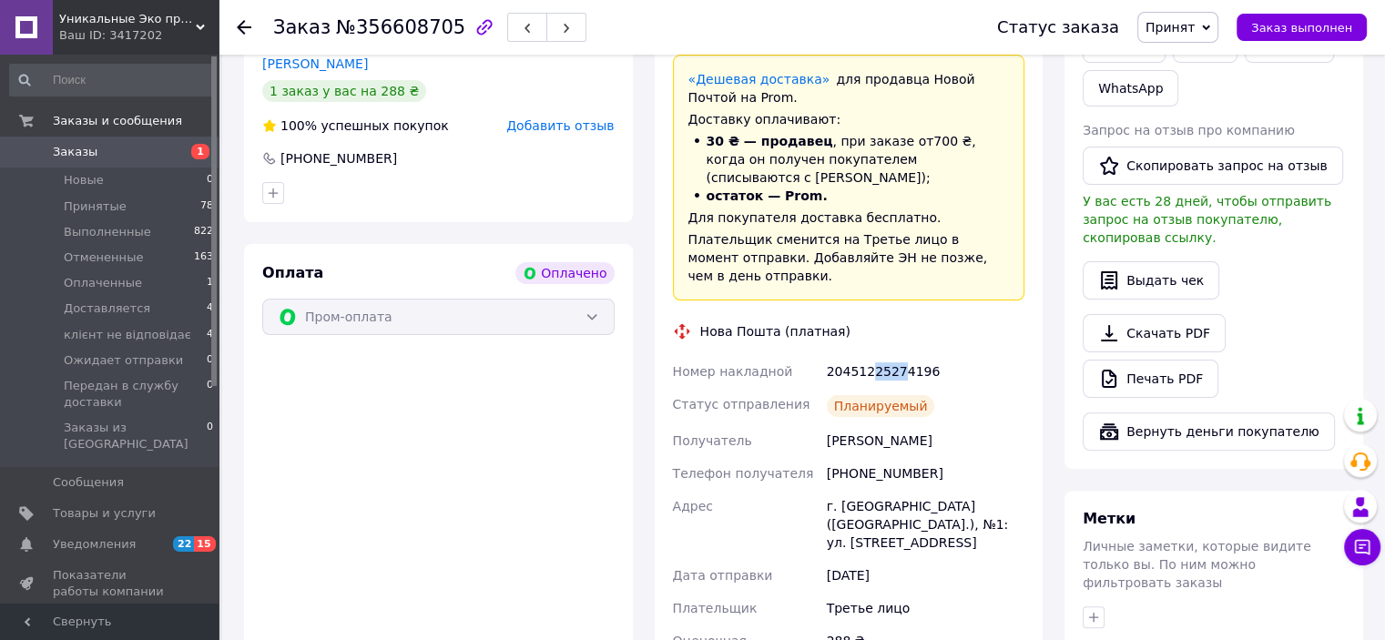
drag, startPoint x: 867, startPoint y: 335, endPoint x: 895, endPoint y: 340, distance: 28.7
click at [895, 355] on div "20451225274196" at bounding box center [925, 371] width 205 height 33
drag, startPoint x: 947, startPoint y: 314, endPoint x: 972, endPoint y: 295, distance: 31.9
click at [972, 295] on div "Доставка Редактировать «Дешевая доставка»   для продавца [GEOGRAPHIC_DATA] на P…" at bounding box center [849, 372] width 352 height 707
click at [842, 355] on div "20451225274196" at bounding box center [925, 371] width 205 height 33
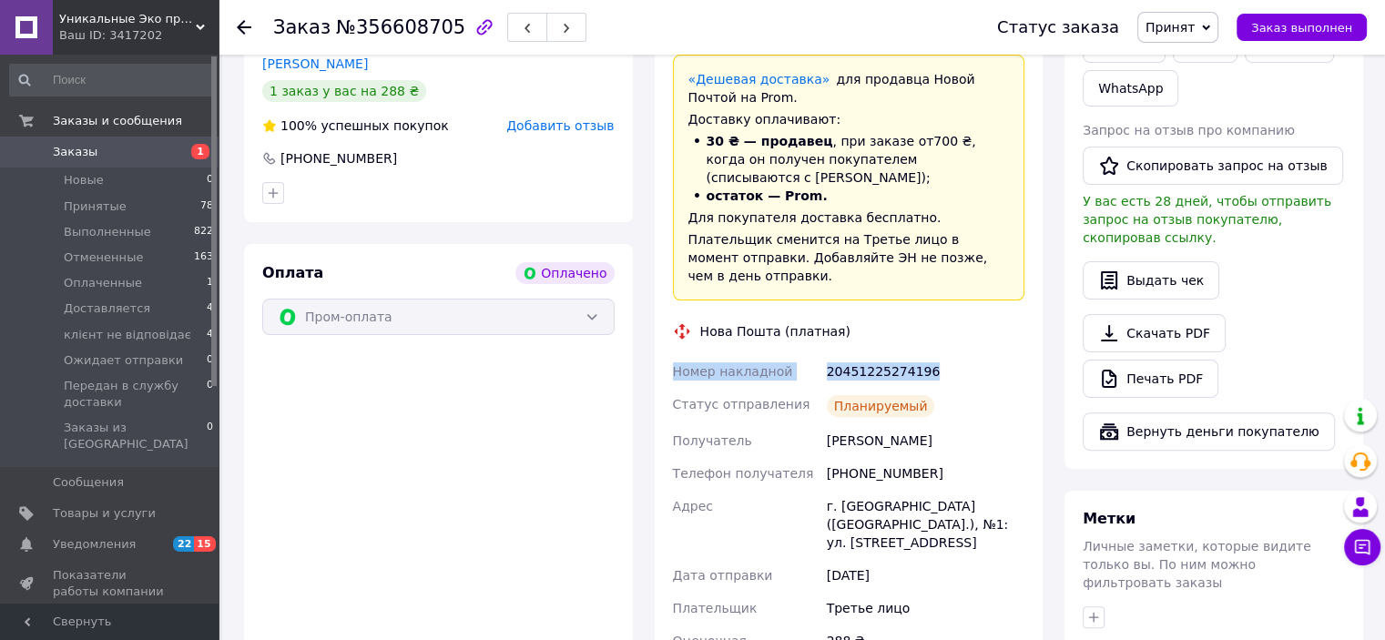
click at [829, 355] on div "20451225274196" at bounding box center [925, 371] width 205 height 33
drag, startPoint x: 827, startPoint y: 338, endPoint x: 930, endPoint y: 338, distance: 103.8
click at [930, 355] on div "20451225274196" at bounding box center [925, 371] width 205 height 33
copy div "20451225274196"
click at [936, 308] on div "Доставка Редактировать «Дешевая доставка»   для продавца [GEOGRAPHIC_DATA] на P…" at bounding box center [849, 372] width 352 height 707
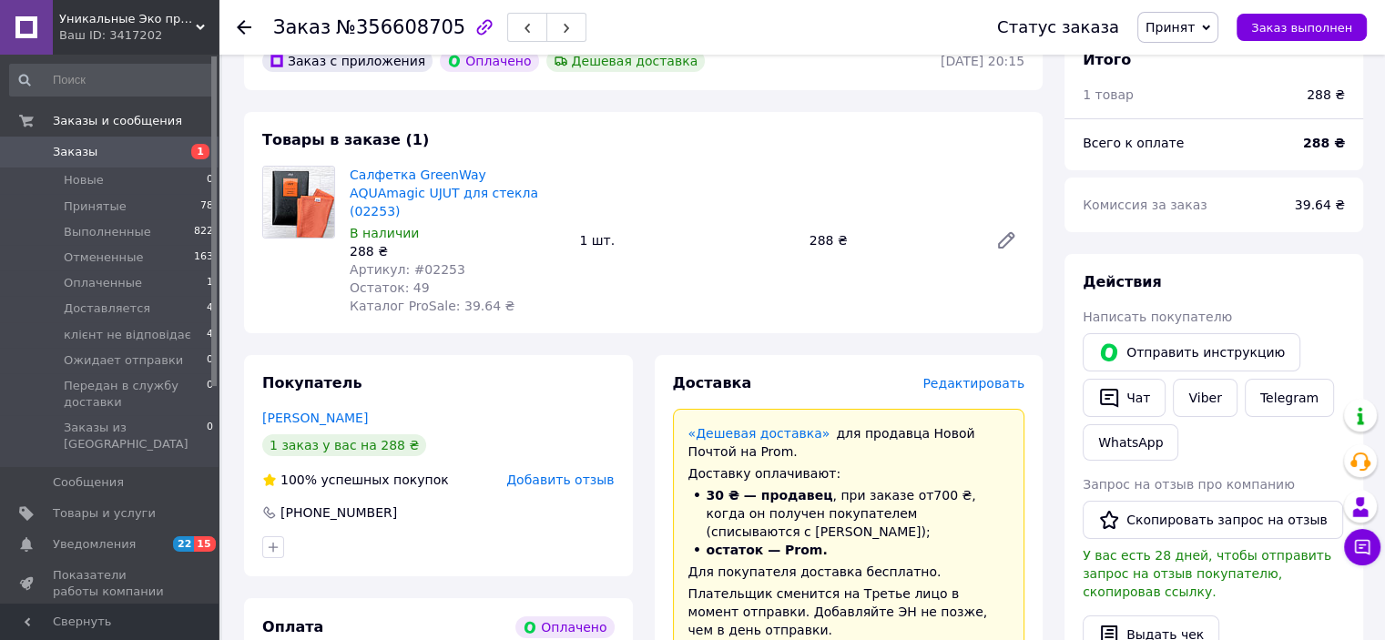
scroll to position [0, 0]
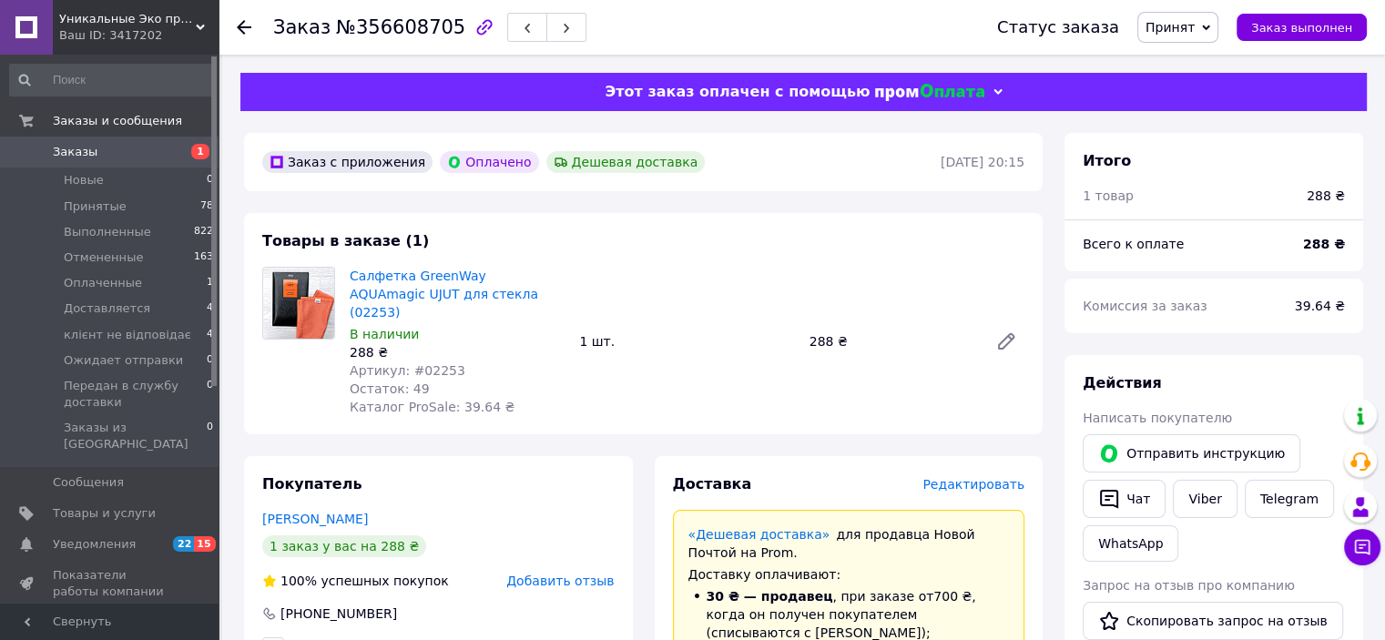
click at [193, 147] on span "1" at bounding box center [200, 151] width 18 height 15
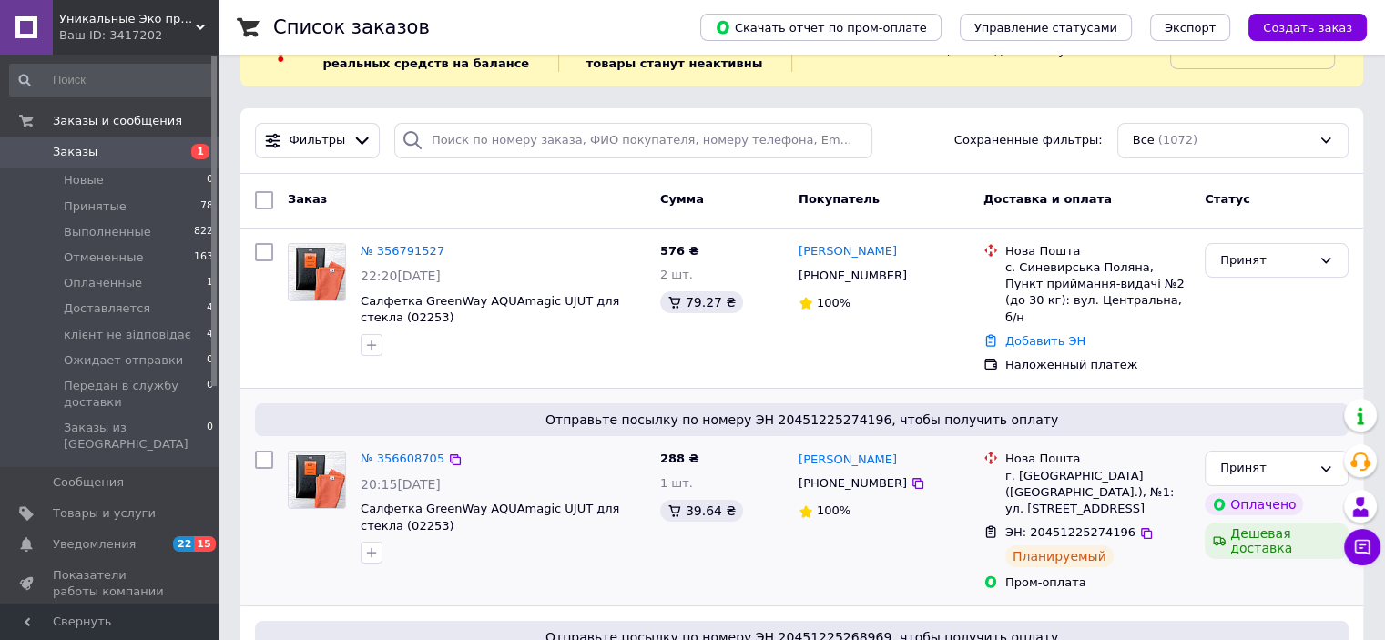
scroll to position [91, 0]
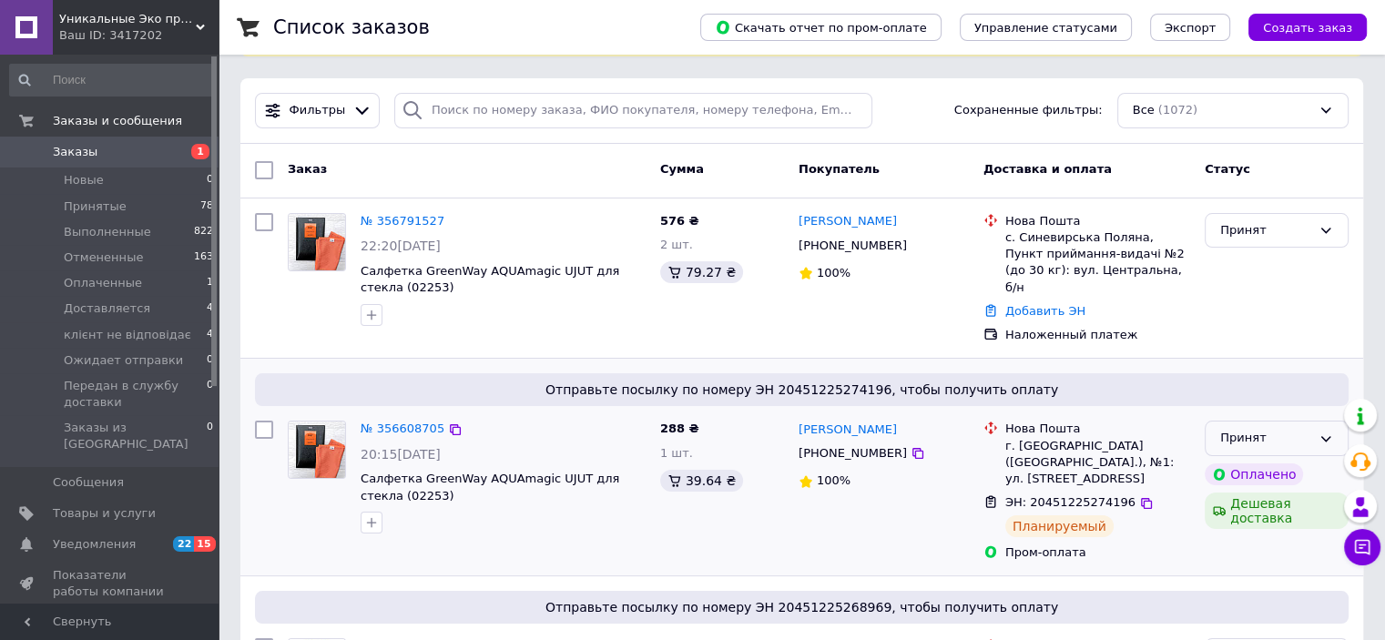
click at [1243, 429] on div "Принят" at bounding box center [1265, 438] width 91 height 19
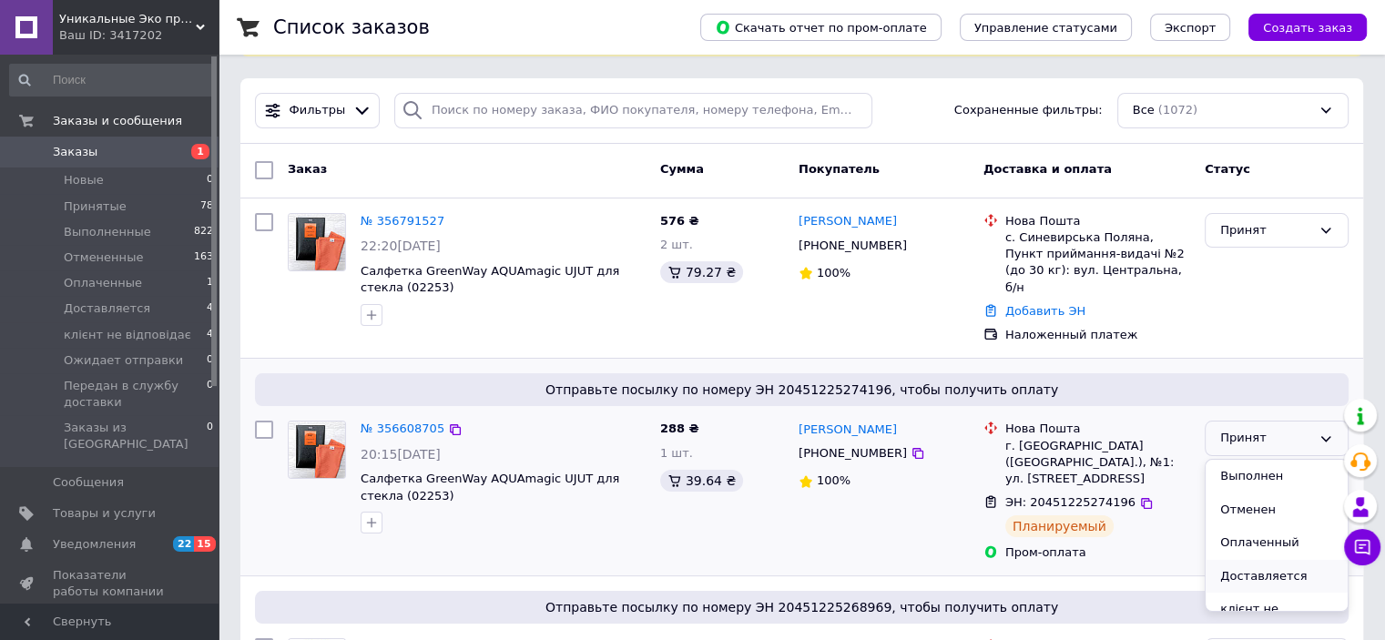
click at [1250, 561] on li "Доставляется" at bounding box center [1276, 577] width 142 height 34
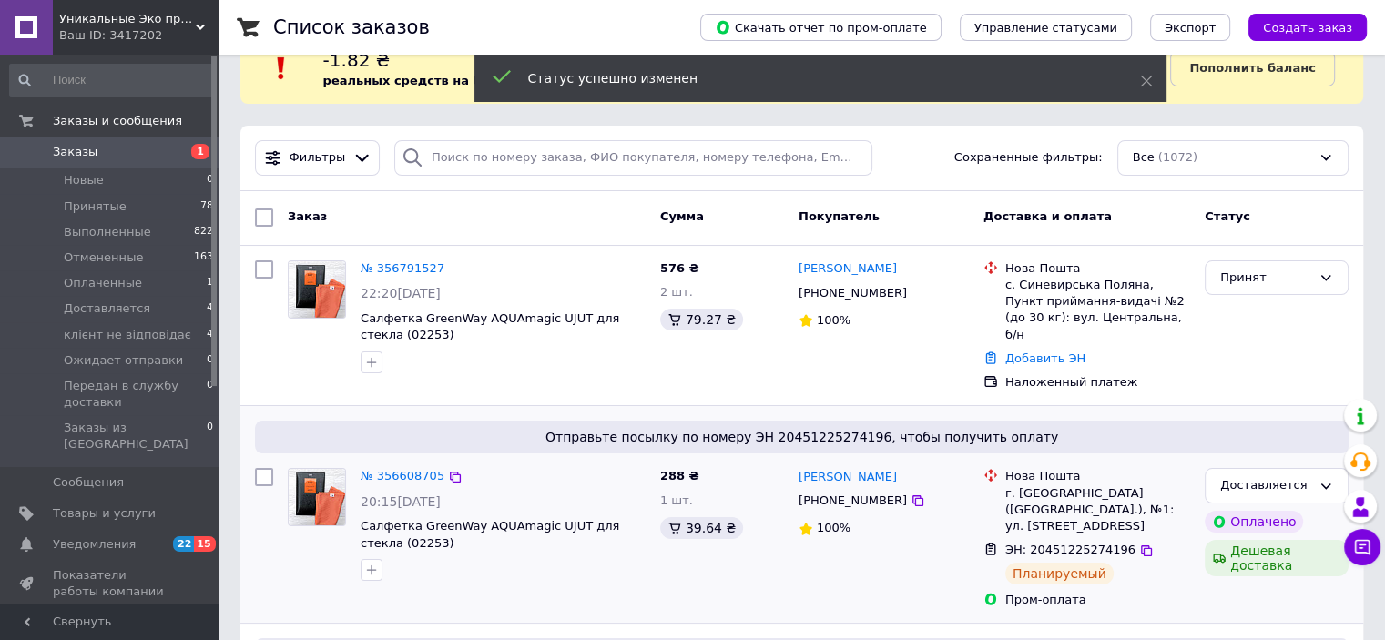
scroll to position [0, 0]
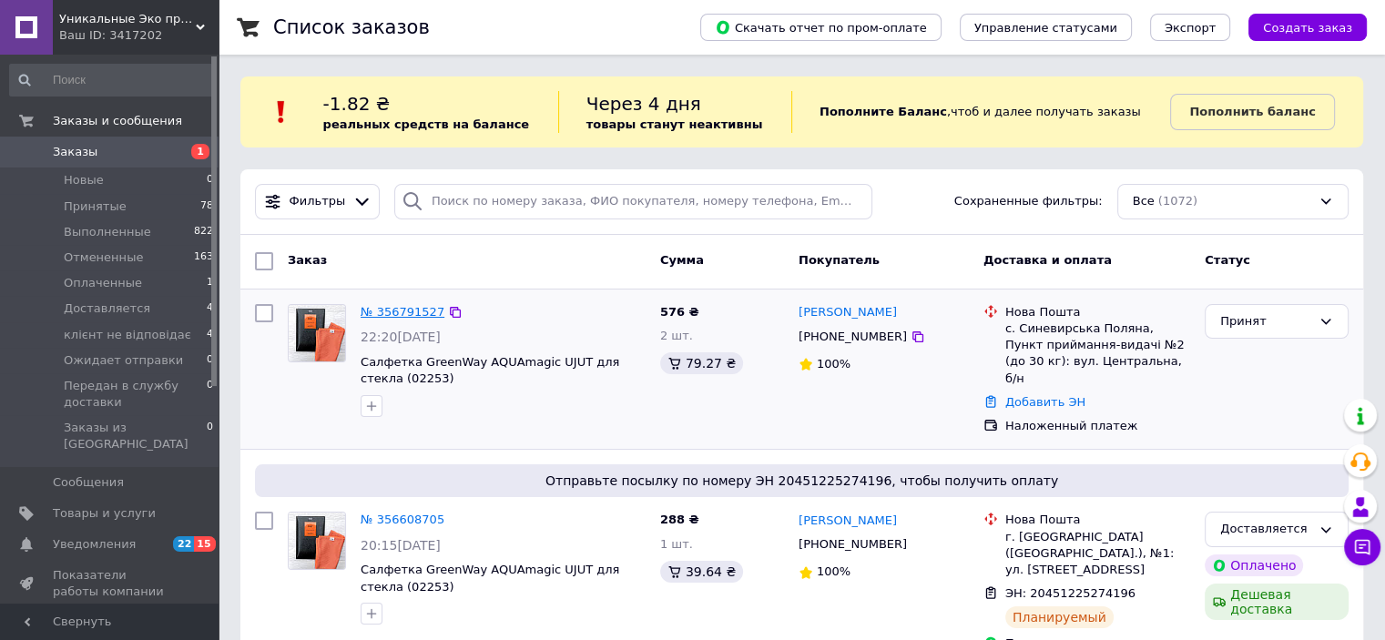
click at [391, 315] on link "№ 356791527" at bounding box center [402, 312] width 84 height 14
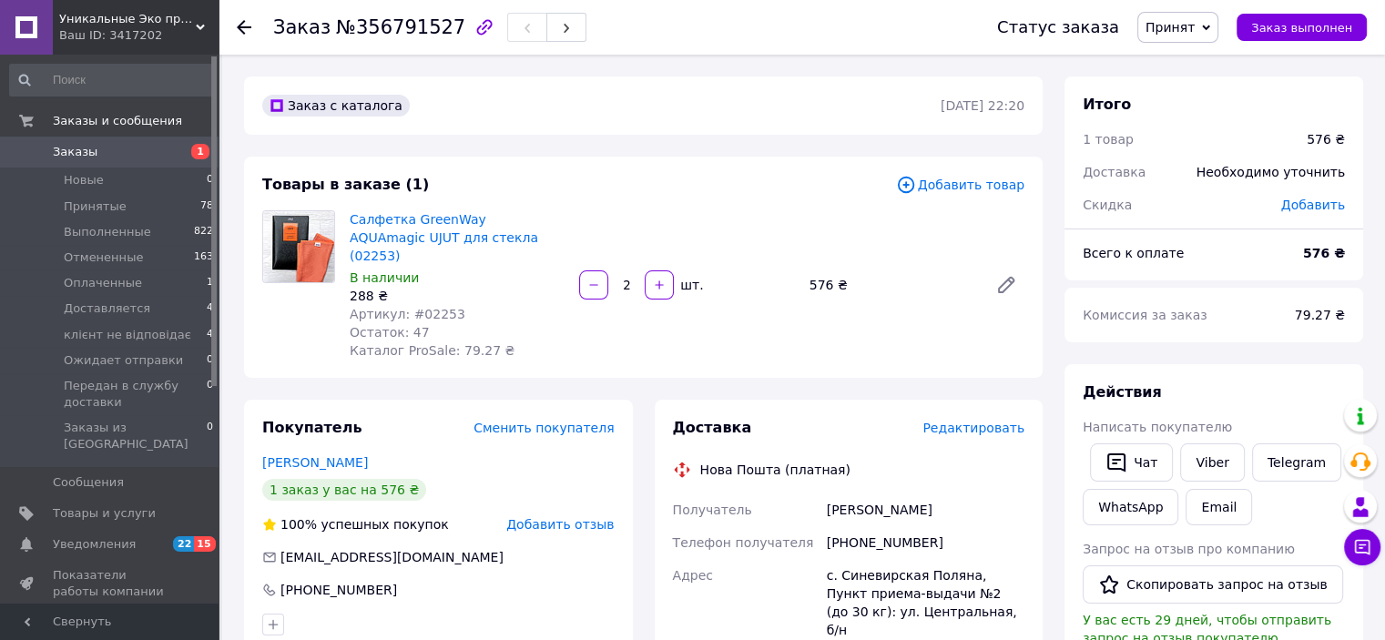
click at [152, 157] on span "Заказы" at bounding box center [111, 152] width 116 height 16
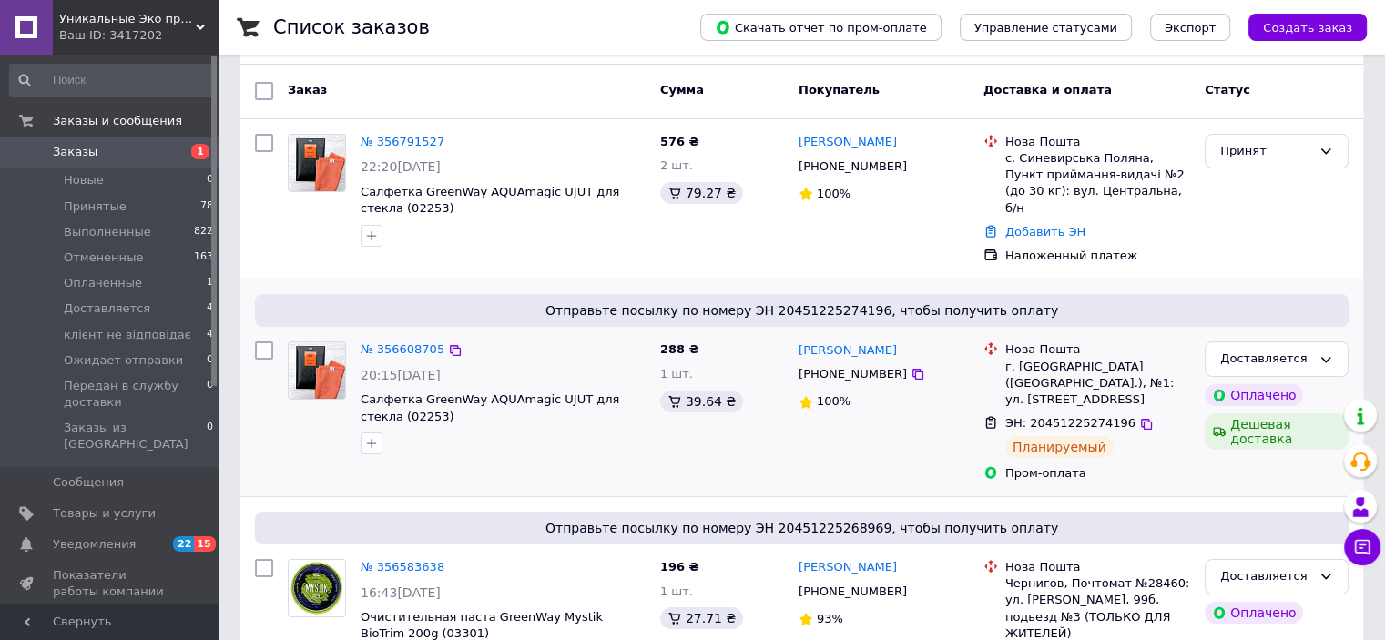
scroll to position [182, 0]
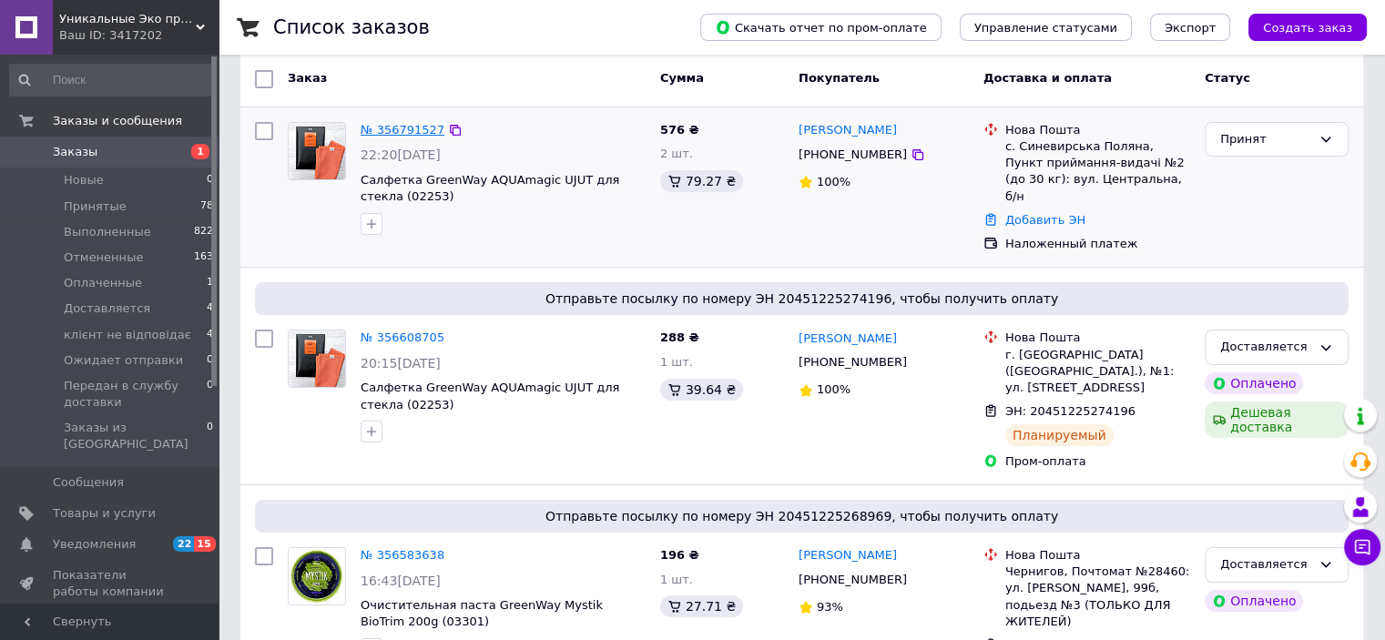
click at [397, 128] on link "№ 356791527" at bounding box center [402, 130] width 84 height 14
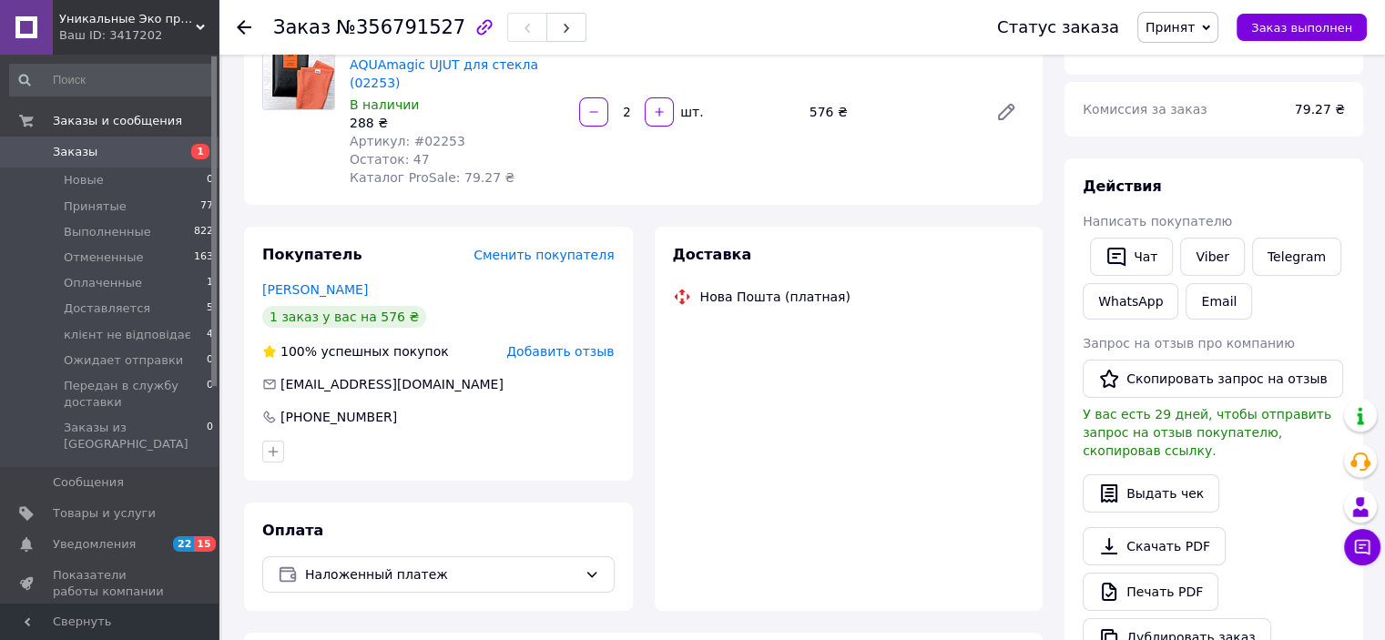
scroll to position [182, 0]
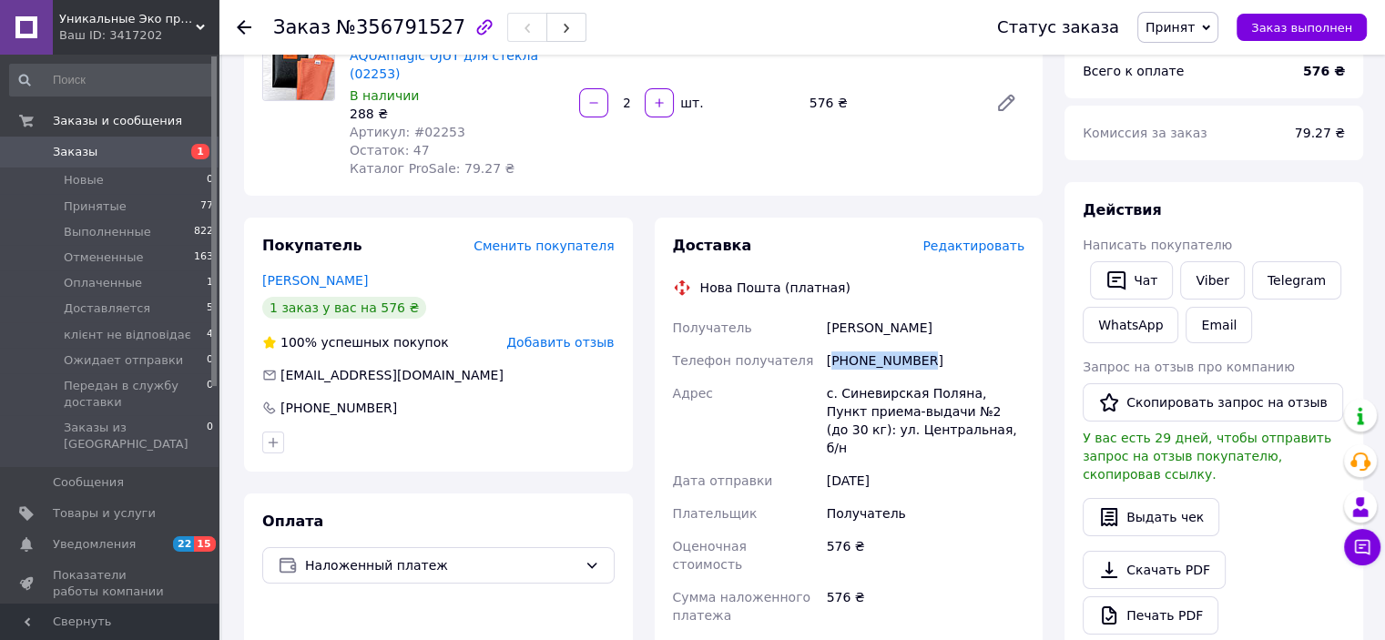
drag, startPoint x: 835, startPoint y: 339, endPoint x: 900, endPoint y: 342, distance: 65.6
click at [928, 344] on div "[PHONE_NUMBER]" at bounding box center [925, 360] width 205 height 33
copy div "380984891101"
click at [979, 400] on div "с. Синевирская Поляна, Пункт приема-выдачи №2 (до 30 кг): ул. Центральная, б/н" at bounding box center [925, 420] width 205 height 87
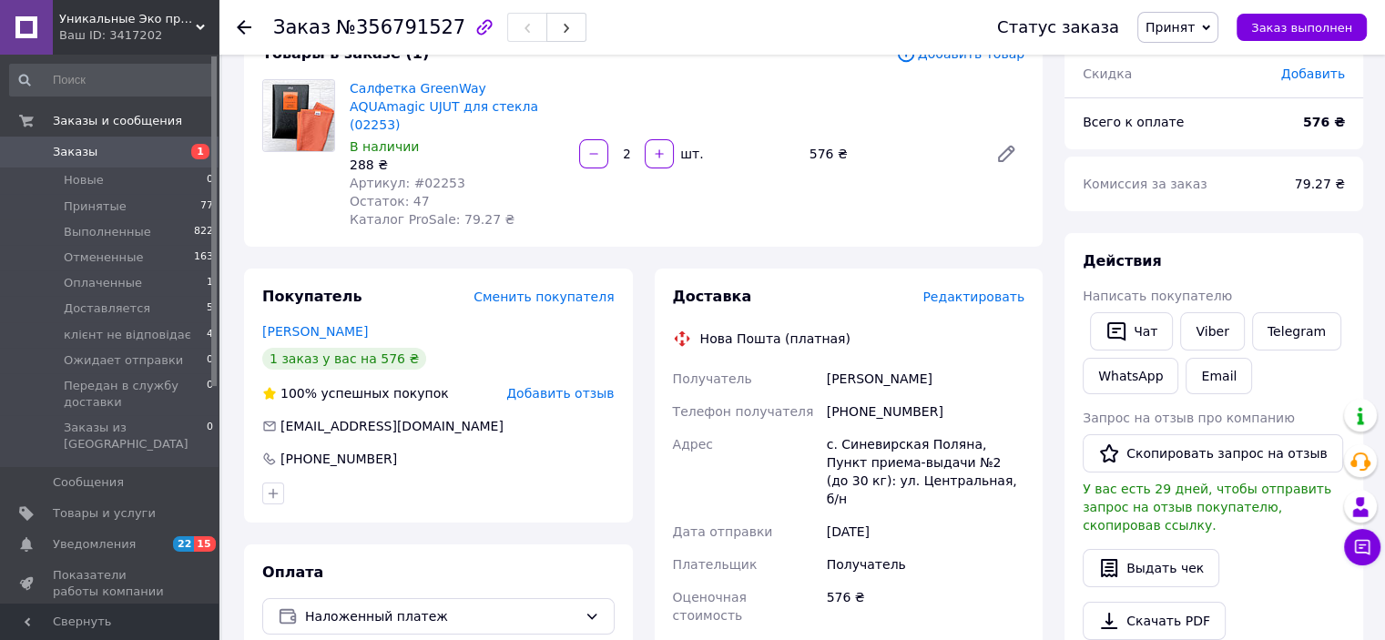
scroll to position [91, 0]
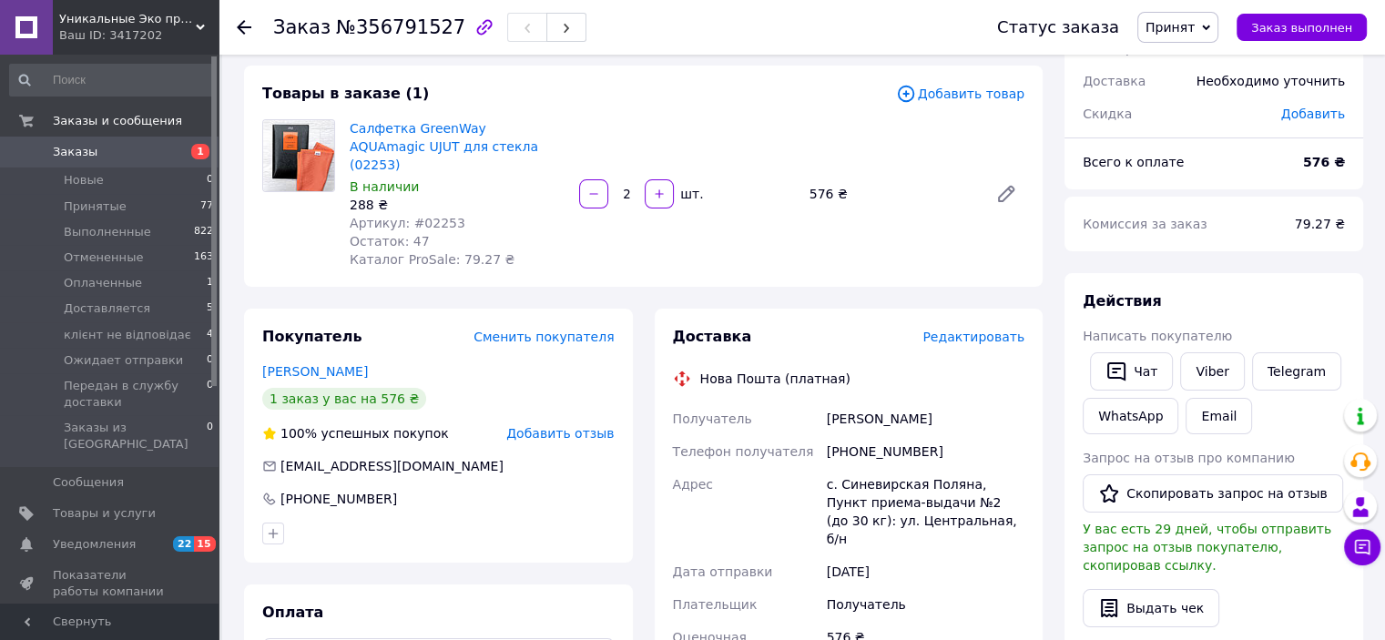
click at [186, 138] on link "Заказы 1" at bounding box center [112, 152] width 224 height 31
